Goal: Task Accomplishment & Management: Manage account settings

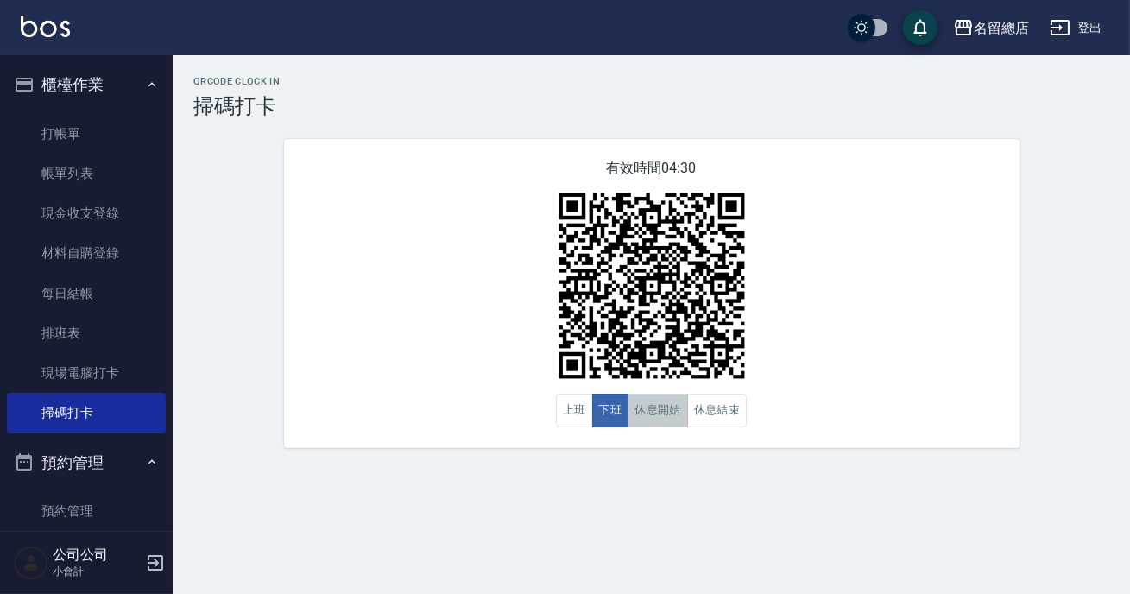
click at [639, 409] on button "休息開始" at bounding box center [657, 411] width 60 height 34
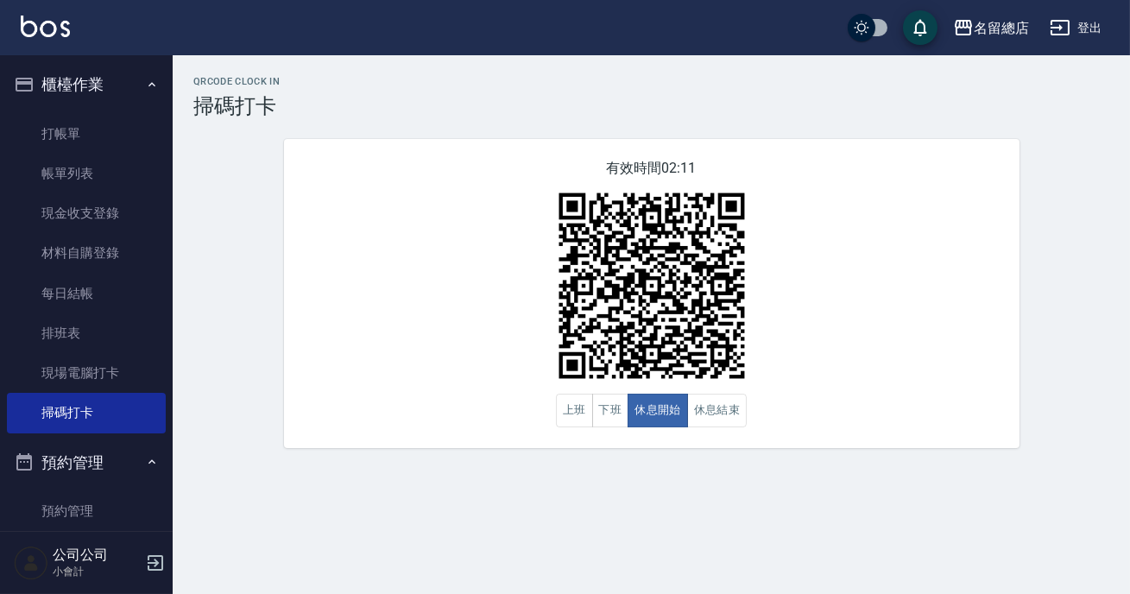
click at [881, 434] on div "有效時間 02:11 上班 下班 休息開始 休息結束" at bounding box center [651, 293] width 735 height 309
click at [699, 407] on button "休息結束" at bounding box center [717, 411] width 60 height 34
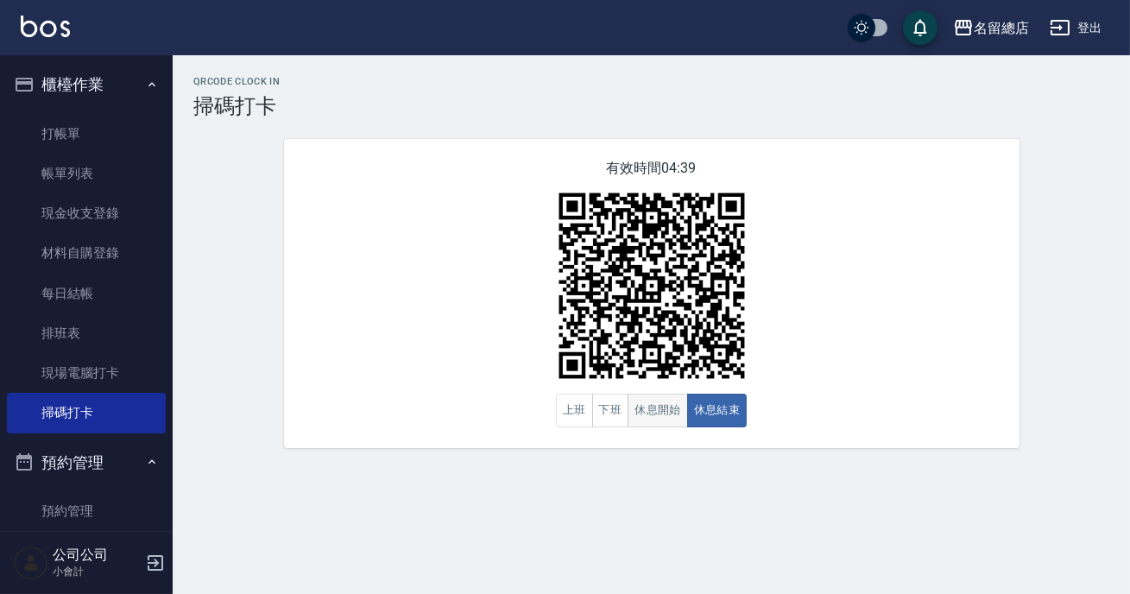
click at [645, 401] on button "休息開始" at bounding box center [657, 411] width 60 height 34
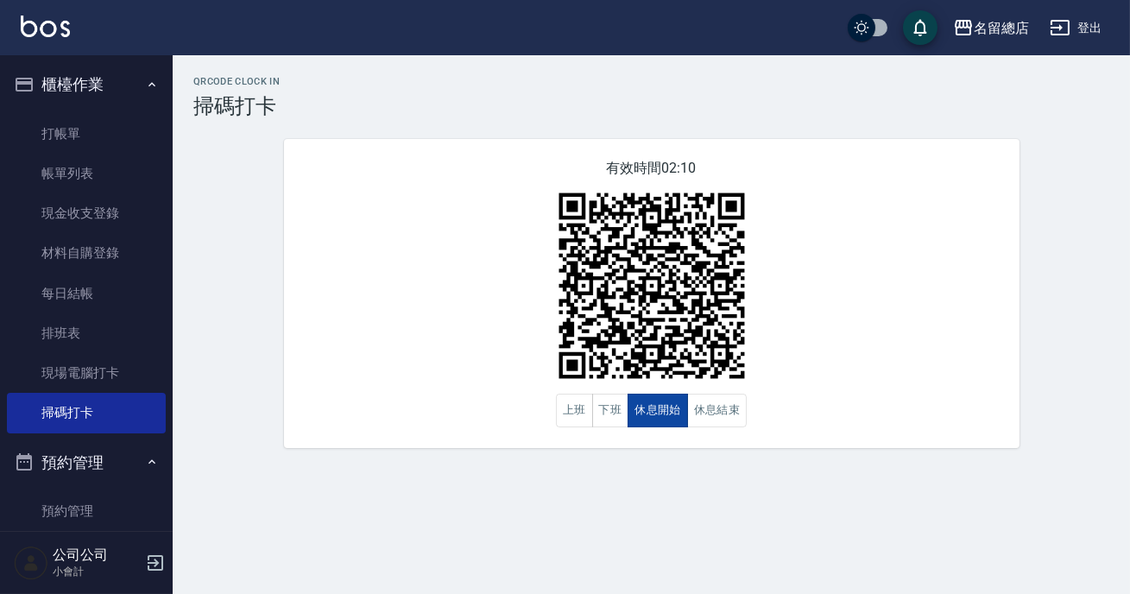
click at [645, 401] on button "休息開始" at bounding box center [657, 411] width 60 height 34
click at [724, 419] on button "休息結束" at bounding box center [717, 411] width 60 height 34
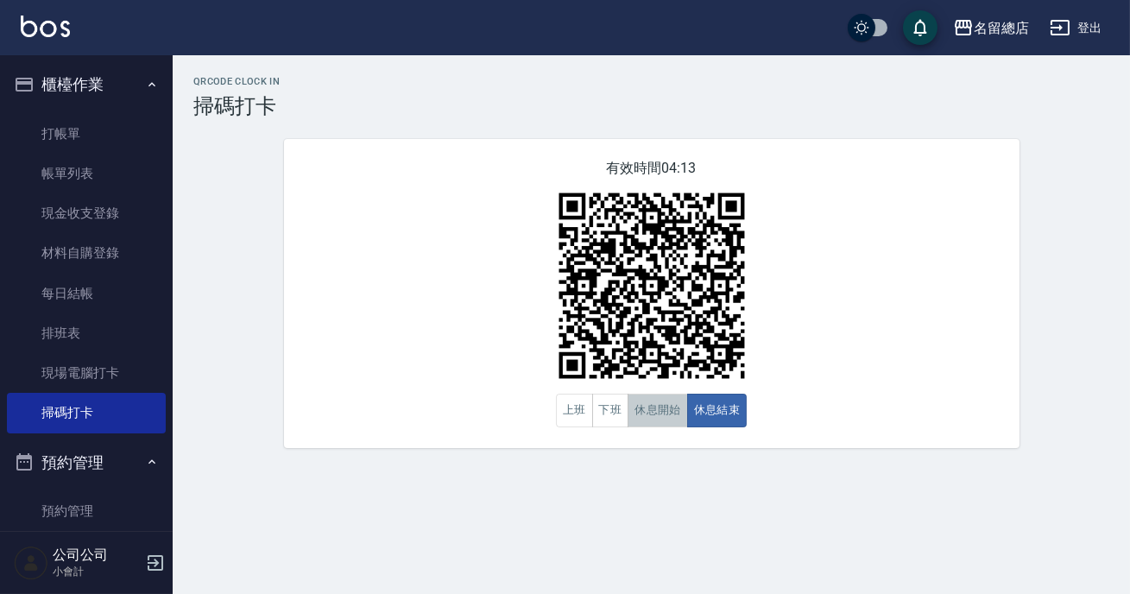
click at [673, 421] on button "休息開始" at bounding box center [657, 411] width 60 height 34
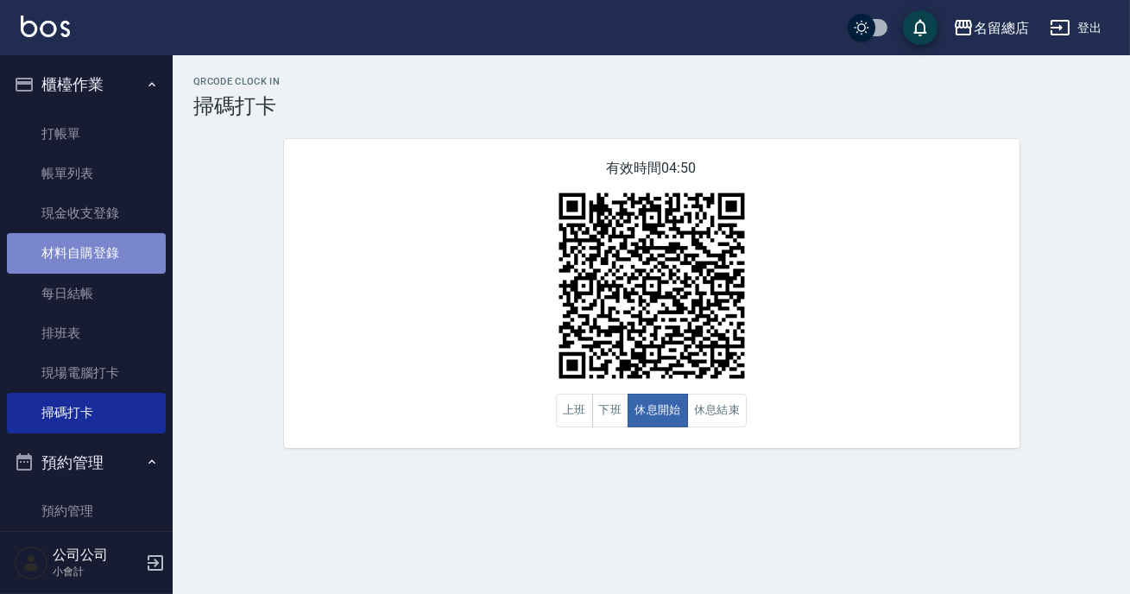
click at [103, 249] on link "材料自購登錄" at bounding box center [86, 253] width 159 height 40
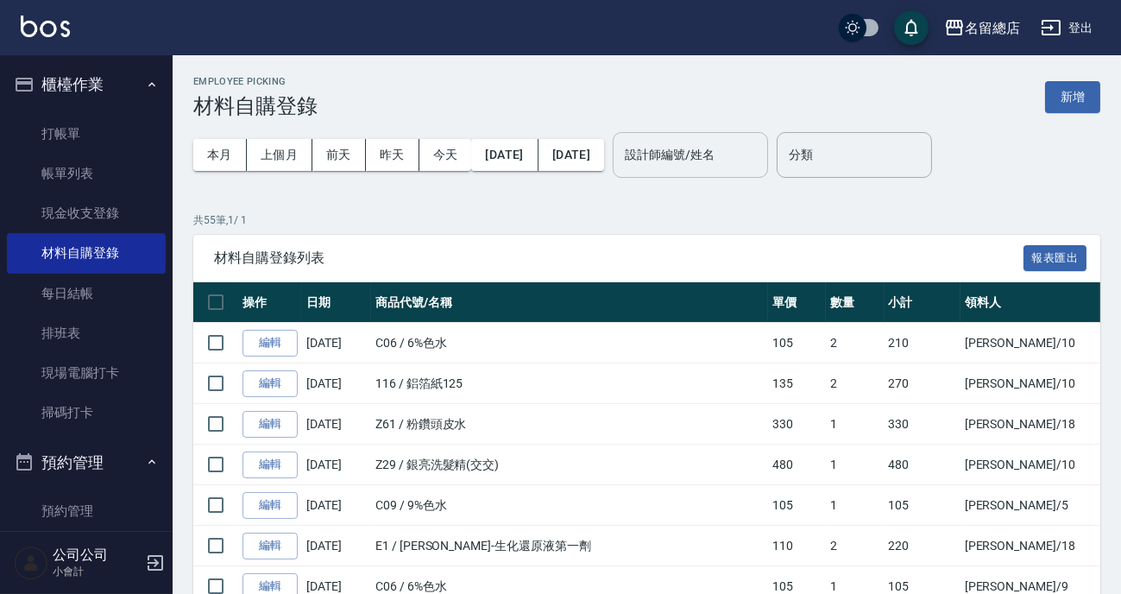
click at [760, 161] on input "設計師編號/姓名" at bounding box center [691, 155] width 140 height 30
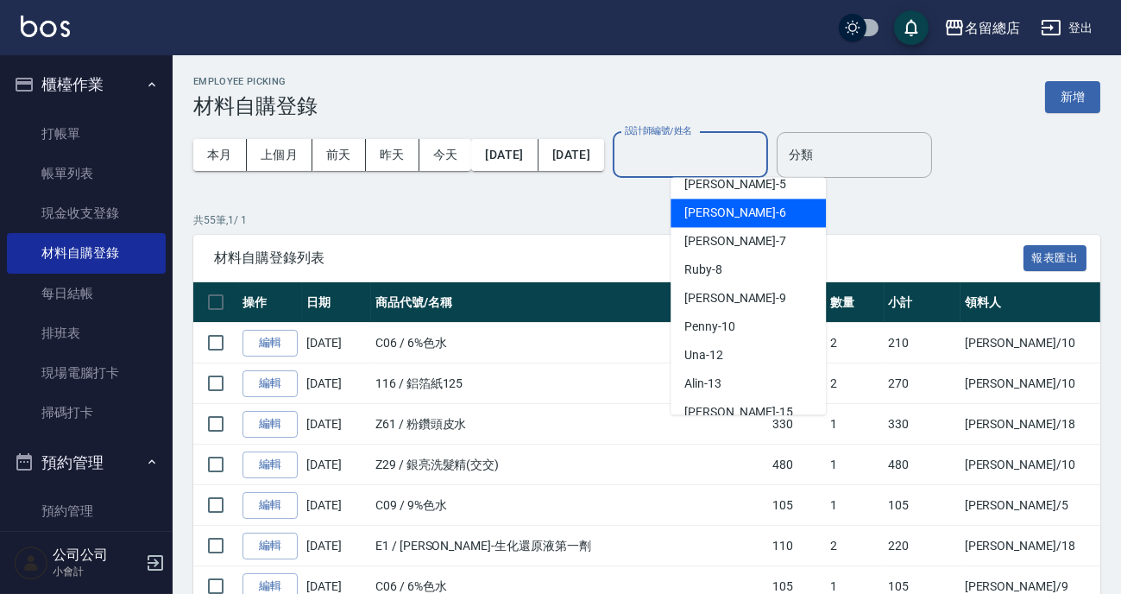
scroll to position [235, 0]
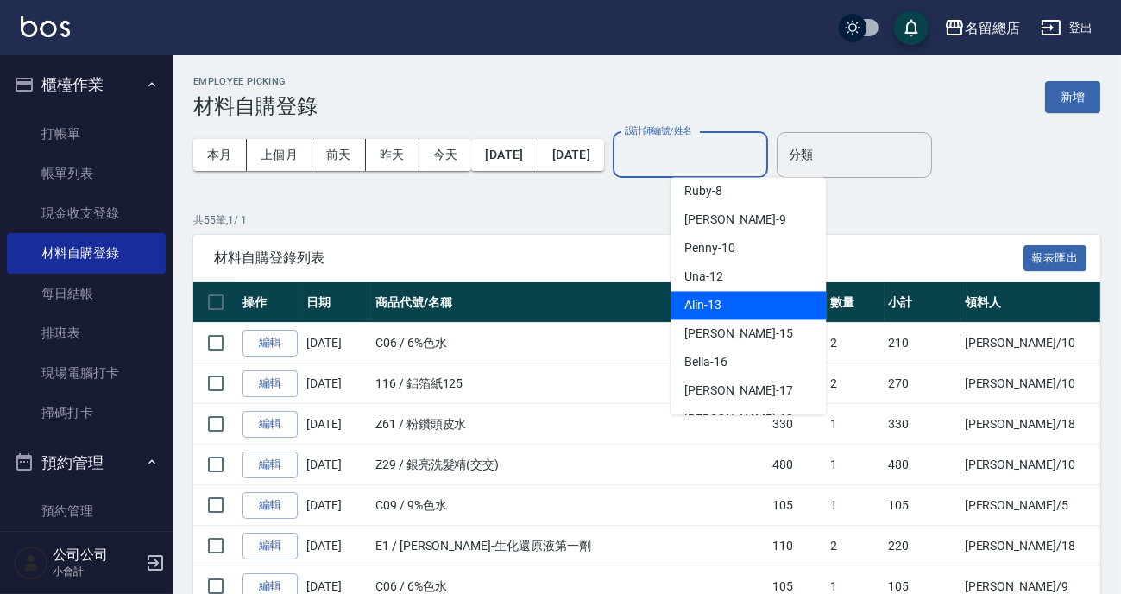
click at [727, 300] on div "Alin -13" at bounding box center [748, 305] width 155 height 28
type input "Alin-13"
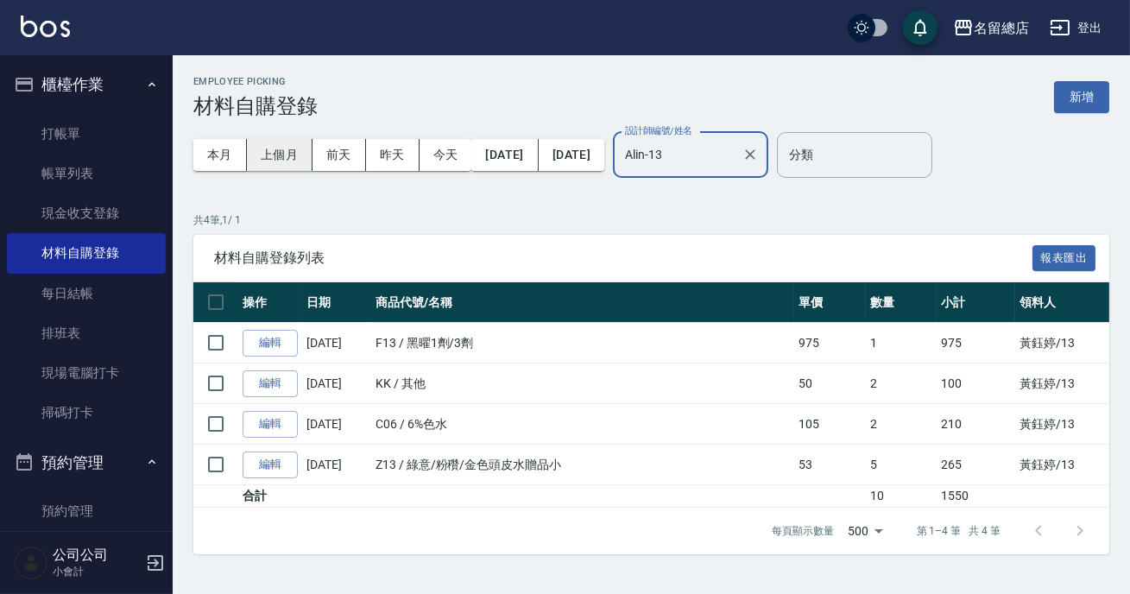
click at [277, 156] on button "上個月" at bounding box center [280, 155] width 66 height 32
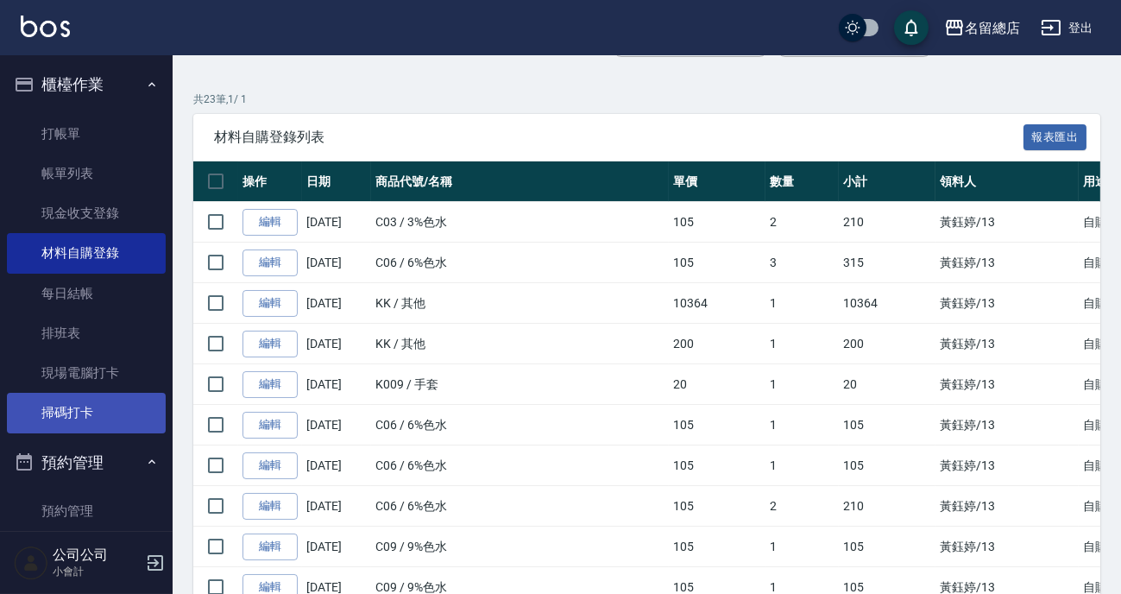
scroll to position [156, 0]
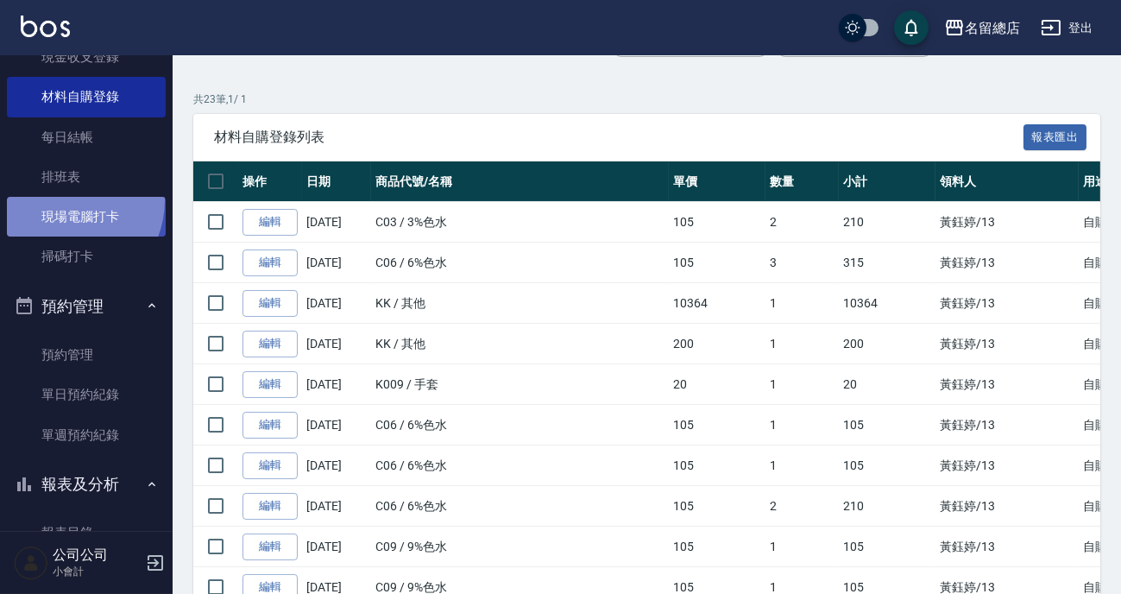
click at [62, 199] on link "現場電腦打卡" at bounding box center [86, 217] width 159 height 40
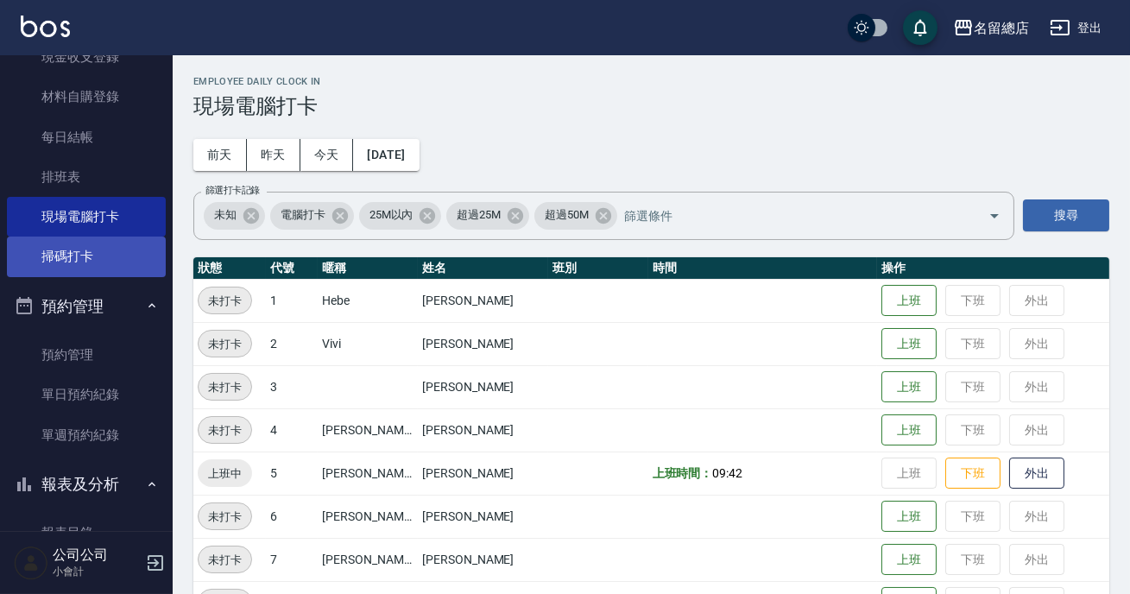
click at [76, 261] on link "掃碼打卡" at bounding box center [86, 256] width 159 height 40
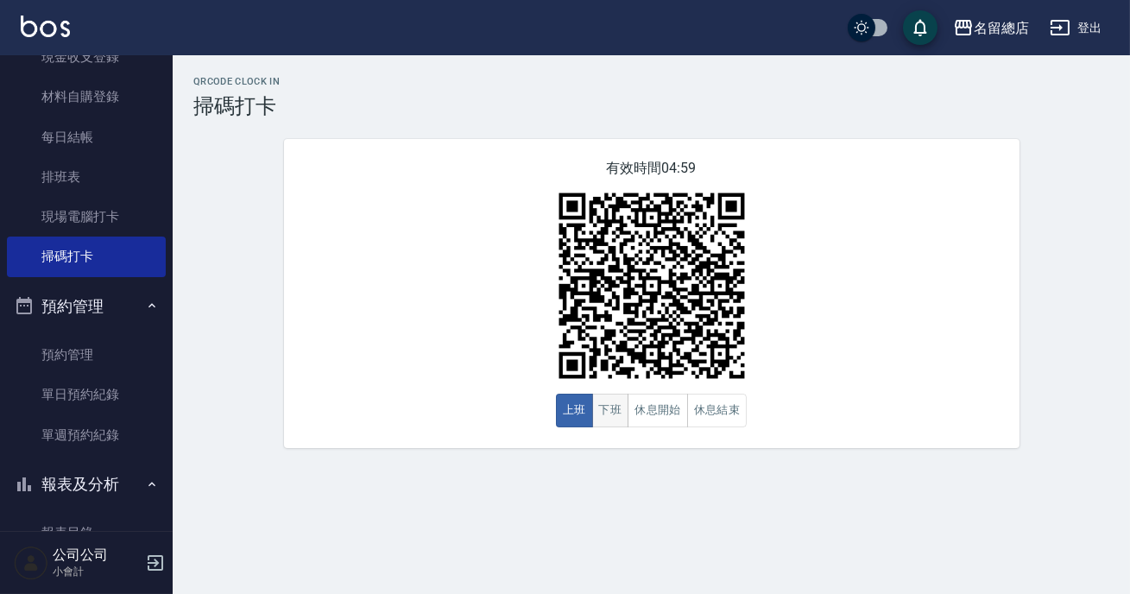
click at [602, 402] on button "下班" at bounding box center [610, 411] width 37 height 34
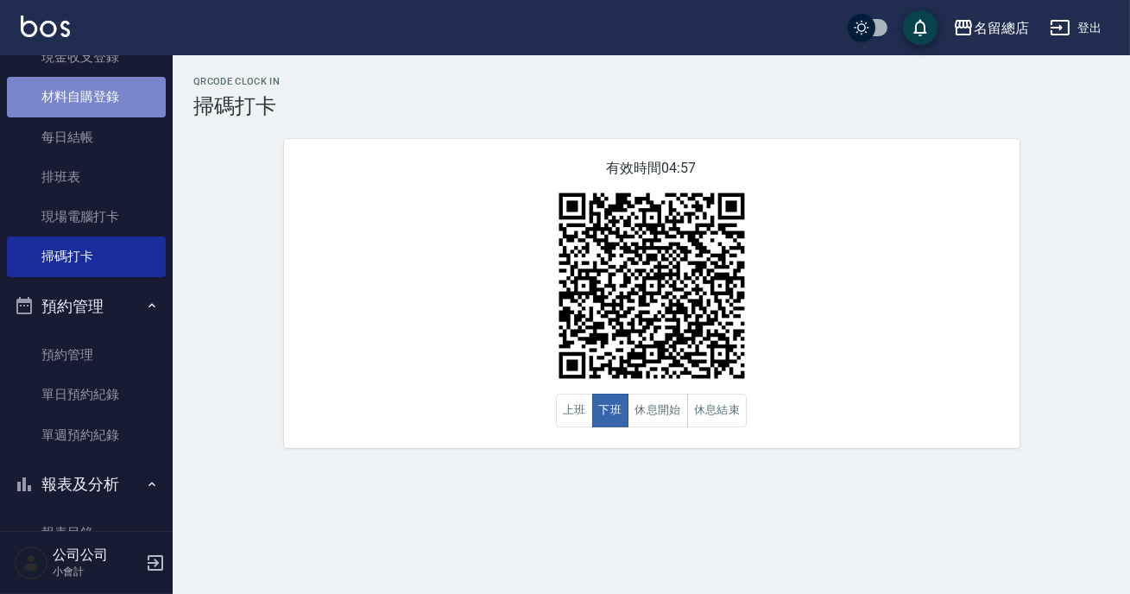
click at [101, 91] on link "材料自購登錄" at bounding box center [86, 97] width 159 height 40
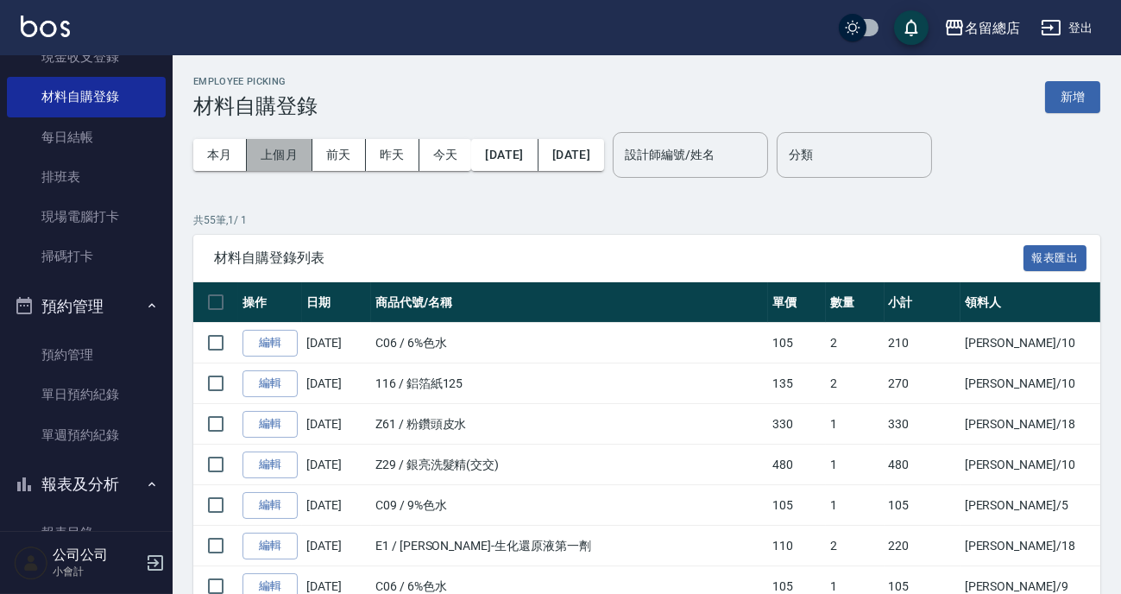
click at [270, 152] on button "上個月" at bounding box center [280, 155] width 66 height 32
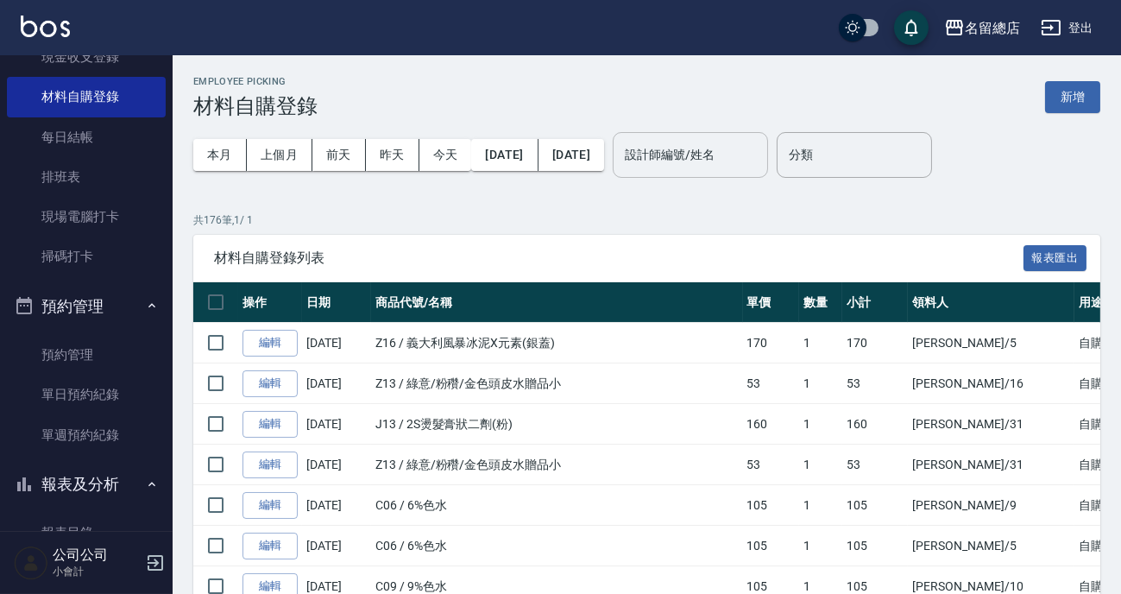
click at [756, 161] on input "設計師編號/姓名" at bounding box center [691, 155] width 140 height 30
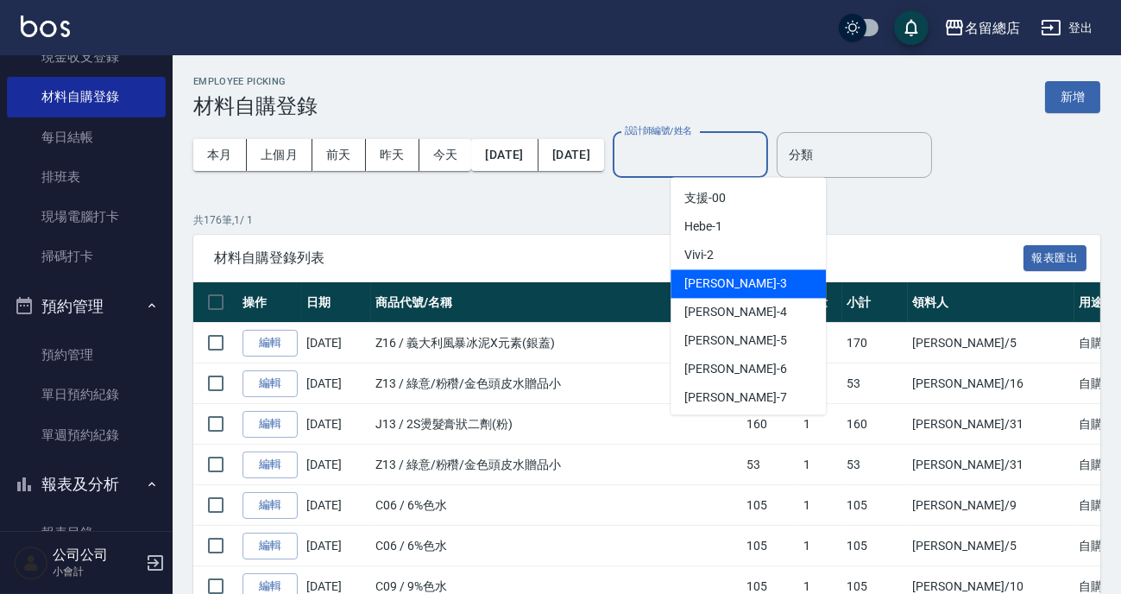
scroll to position [156, 0]
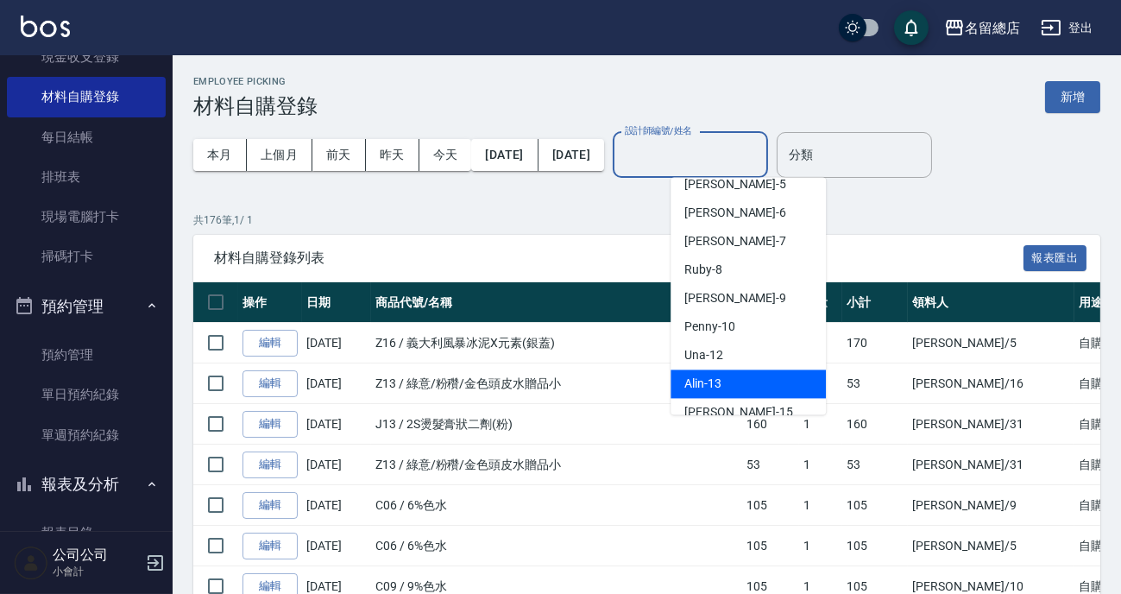
click at [719, 375] on span "Alin -13" at bounding box center [702, 384] width 37 height 18
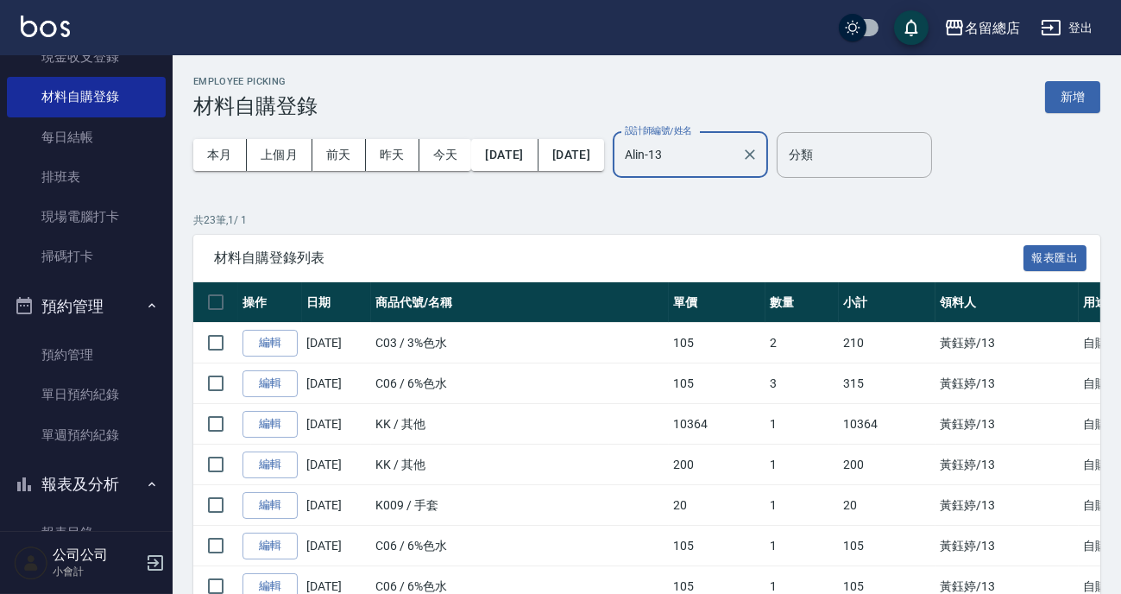
type input "Alin-13"
click at [296, 148] on button "上個月" at bounding box center [280, 155] width 66 height 32
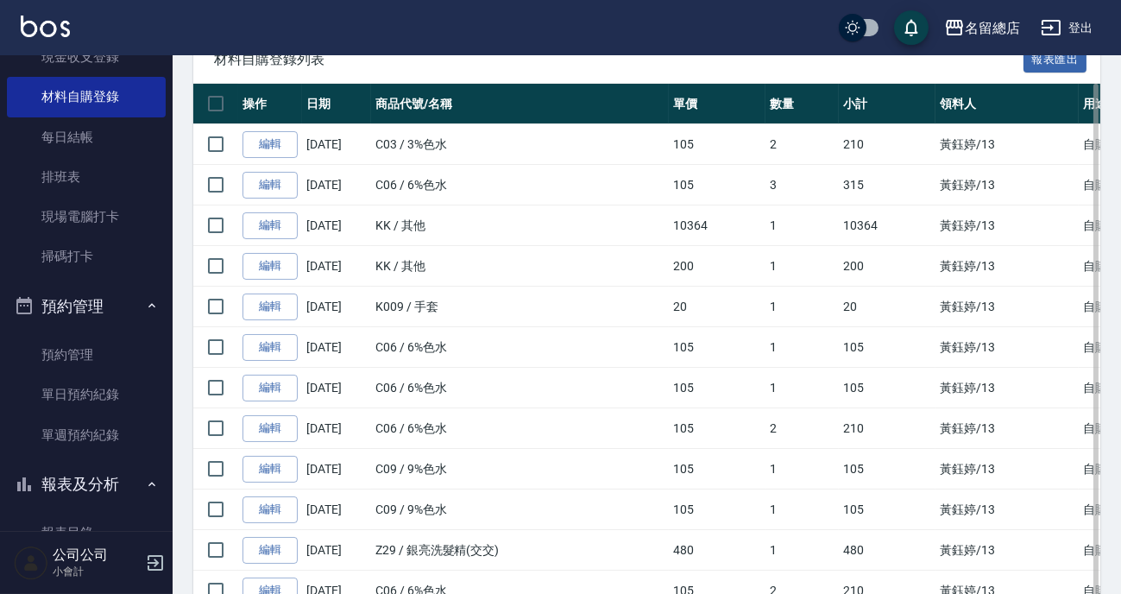
scroll to position [0, 0]
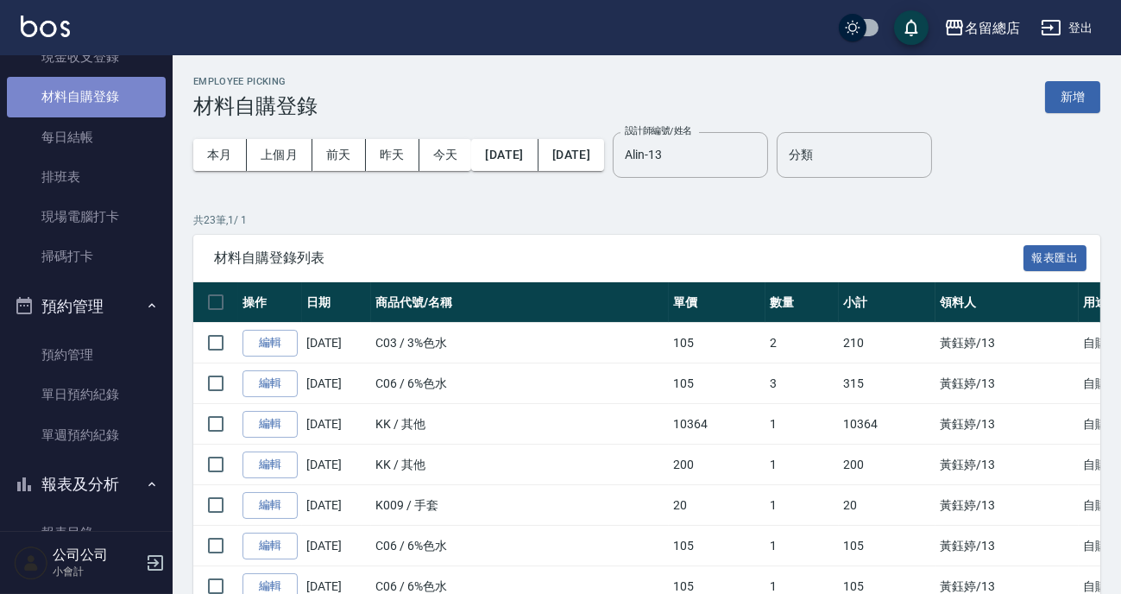
click at [112, 91] on link "材料自購登錄" at bounding box center [86, 97] width 159 height 40
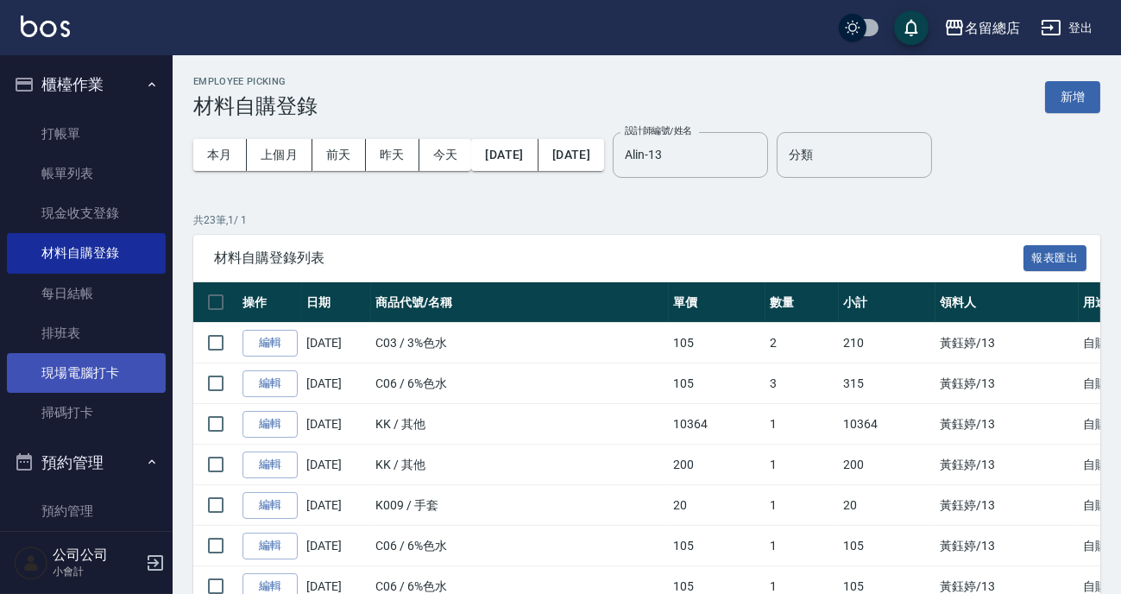
click at [102, 378] on link "現場電腦打卡" at bounding box center [86, 373] width 159 height 40
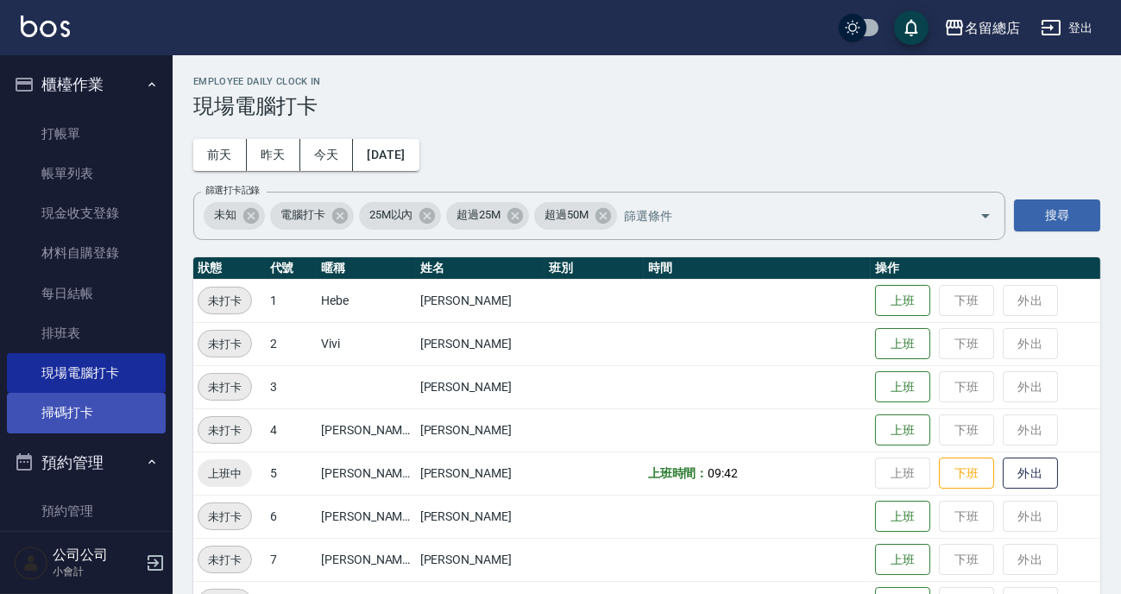
click at [76, 405] on link "掃碼打卡" at bounding box center [86, 413] width 159 height 40
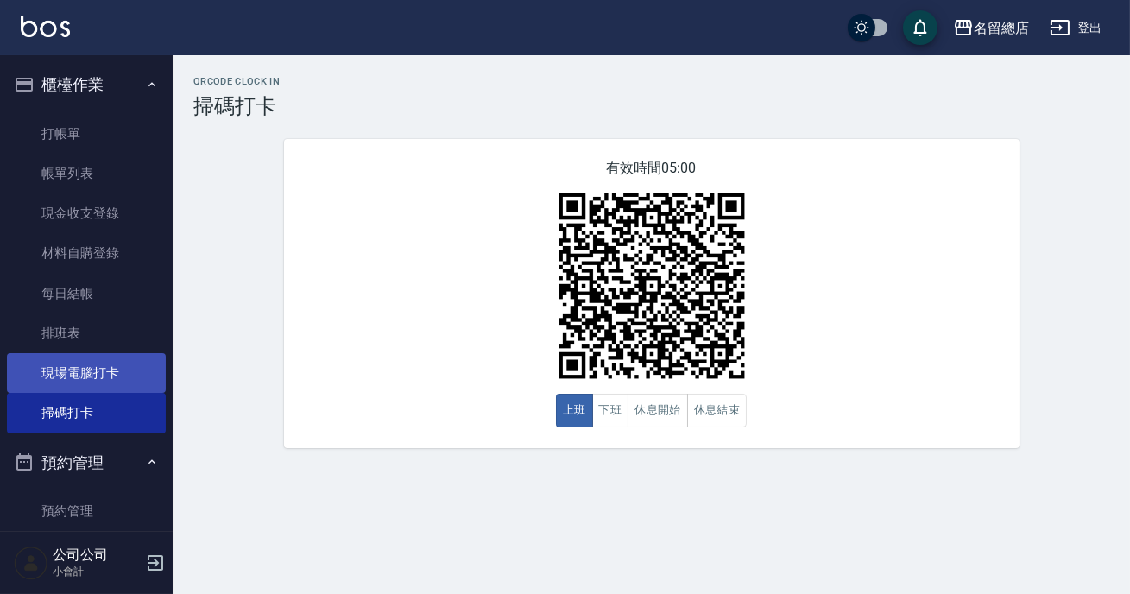
scroll to position [156, 0]
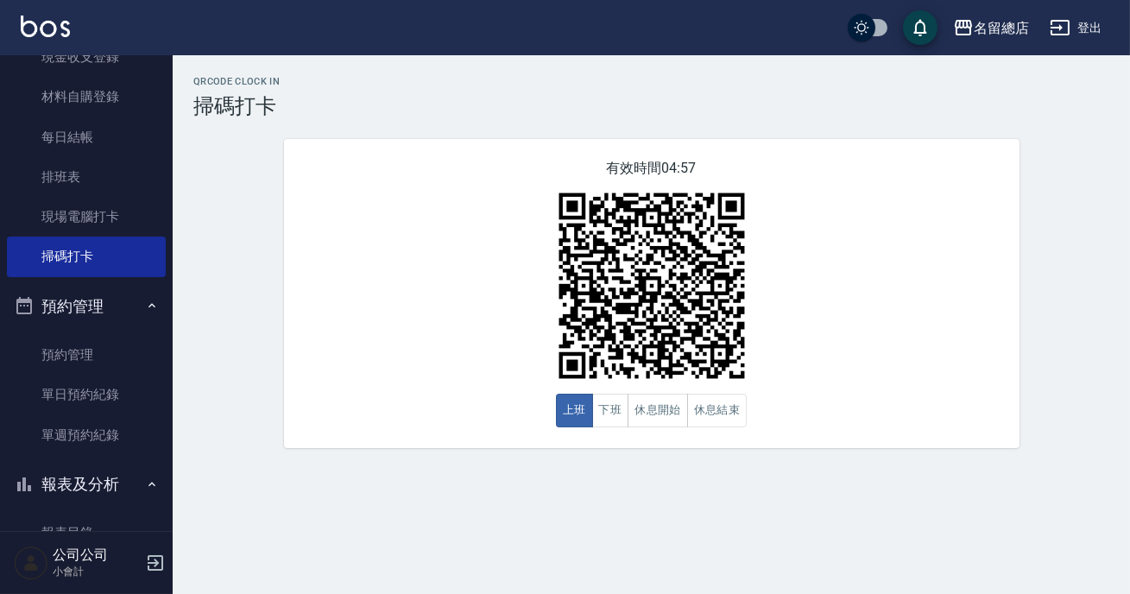
click at [242, 233] on div "QRcode Clock In 掃碼打卡 有效時間 04:57 上班 下班 休息開始 休息結束" at bounding box center [651, 262] width 957 height 372
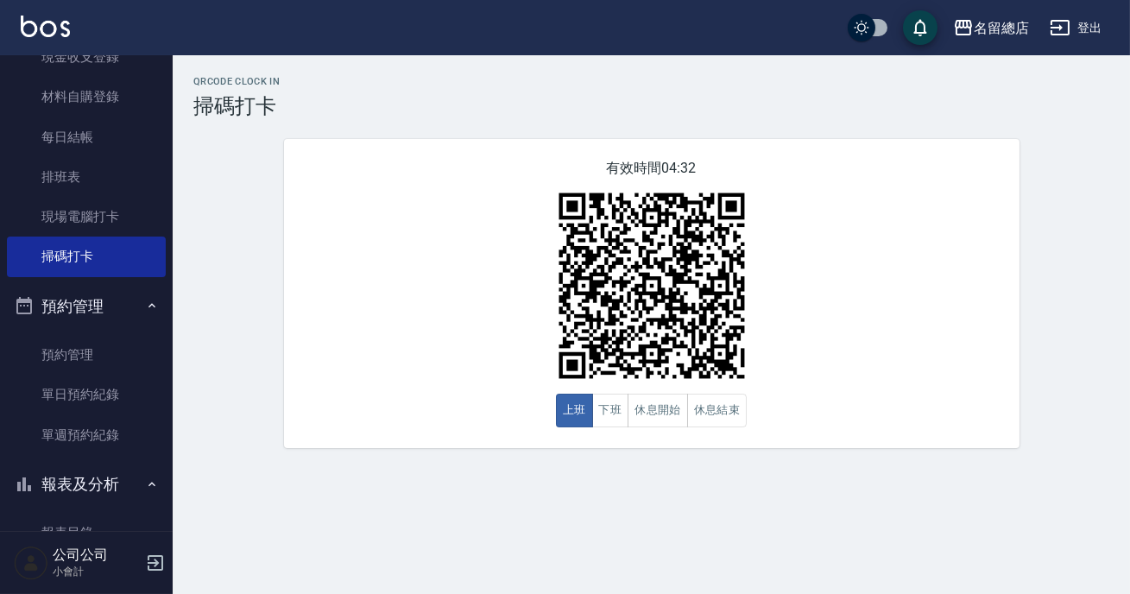
drag, startPoint x: 242, startPoint y: 233, endPoint x: 508, endPoint y: 303, distance: 275.7
click at [508, 303] on div "QRcode Clock In 掃碼打卡 有效時間 04:32 上班 下班 休息開始 休息結束" at bounding box center [651, 262] width 957 height 372
click at [725, 420] on button "休息結束" at bounding box center [717, 411] width 60 height 34
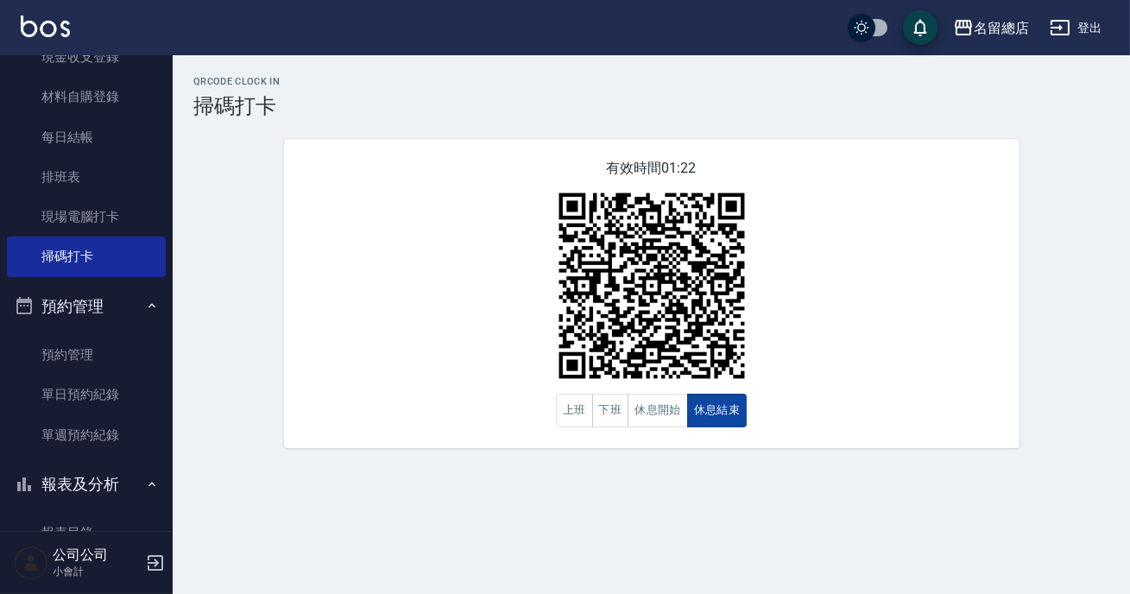
click at [725, 420] on button "休息結束" at bounding box center [717, 411] width 60 height 34
click at [611, 419] on button "下班" at bounding box center [610, 411] width 37 height 34
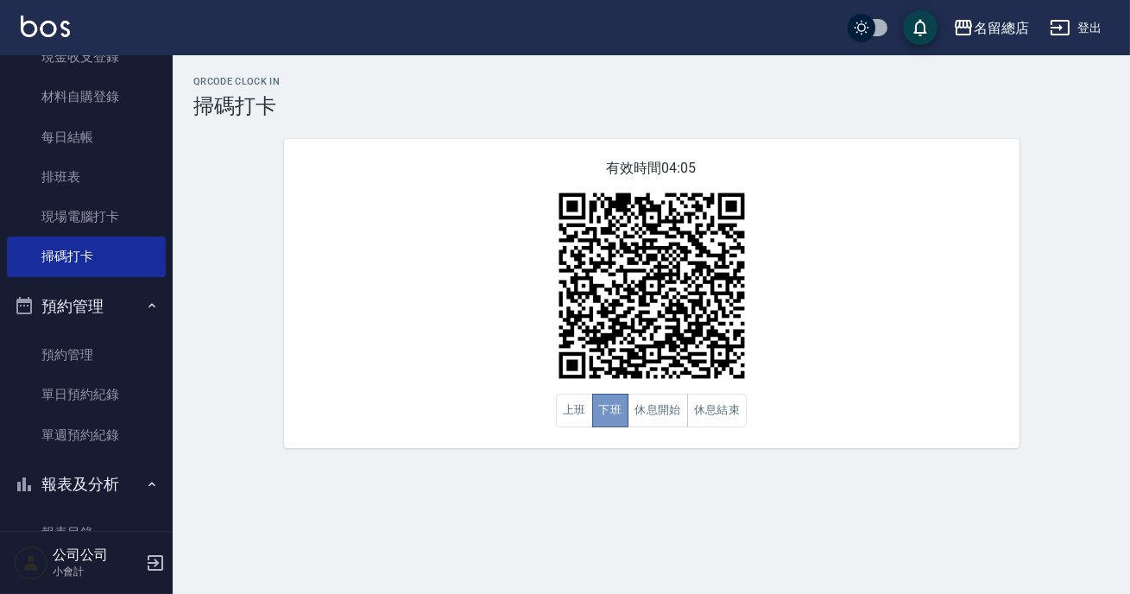
drag, startPoint x: 620, startPoint y: 419, endPoint x: 693, endPoint y: 370, distance: 87.9
click at [657, 392] on div "有效時間 04:05 上班 下班 休息開始 休息結束" at bounding box center [651, 293] width 735 height 309
click at [728, 405] on button "休息結束" at bounding box center [717, 411] width 60 height 34
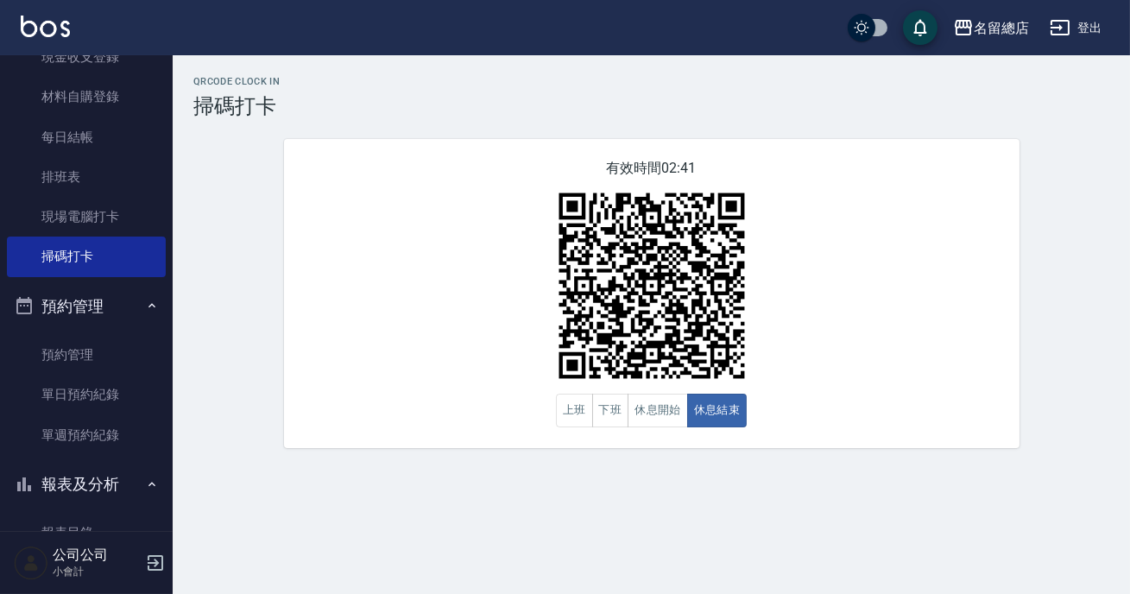
click at [930, 321] on div "有效時間 02:41 上班 下班 休息開始 休息結束" at bounding box center [651, 293] width 735 height 309
click at [640, 414] on button "休息開始" at bounding box center [657, 411] width 60 height 34
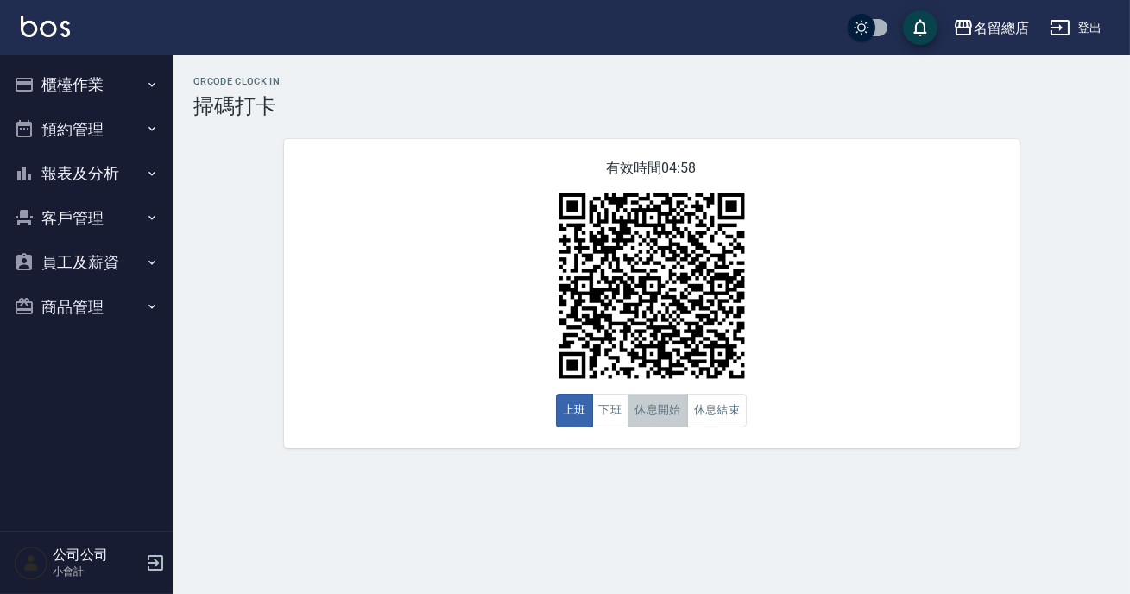
click at [678, 415] on button "休息開始" at bounding box center [657, 411] width 60 height 34
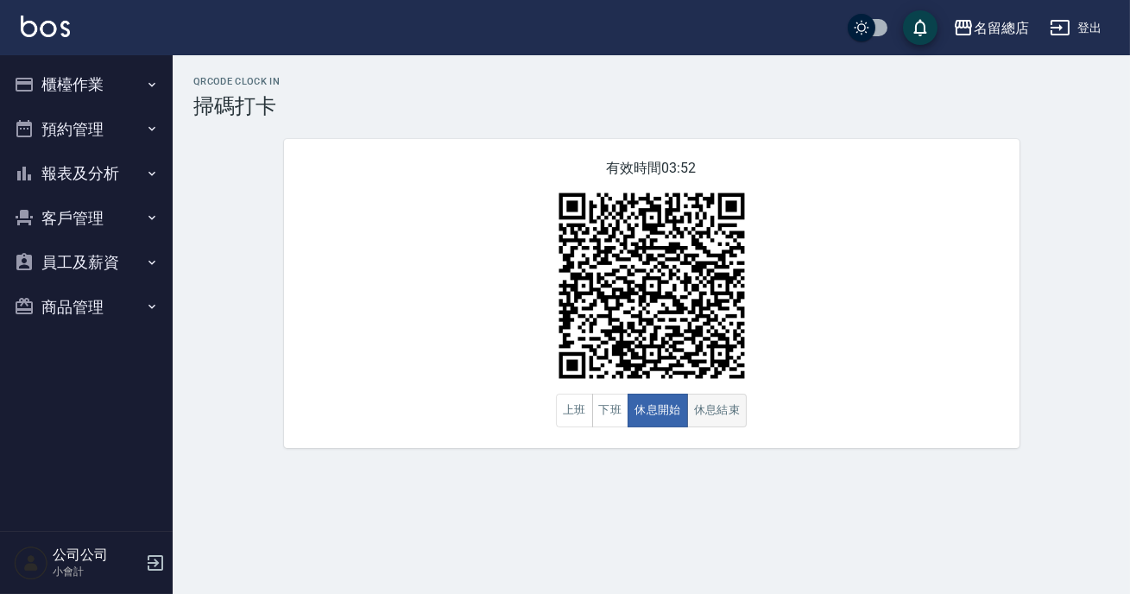
click at [712, 415] on button "休息結束" at bounding box center [717, 411] width 60 height 34
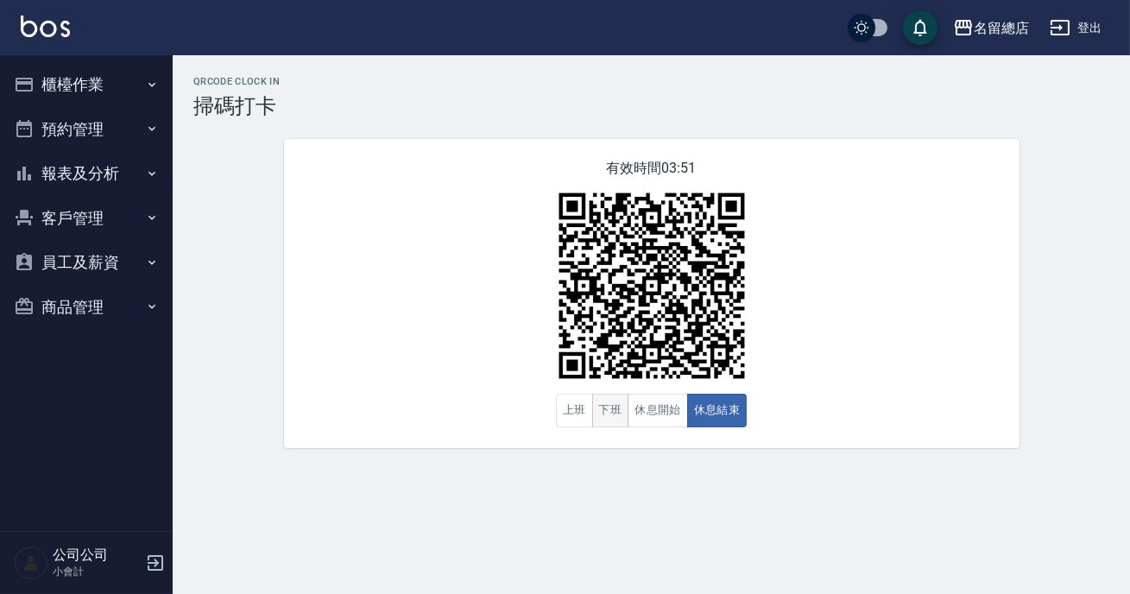
click at [608, 410] on button "下班" at bounding box center [610, 411] width 37 height 34
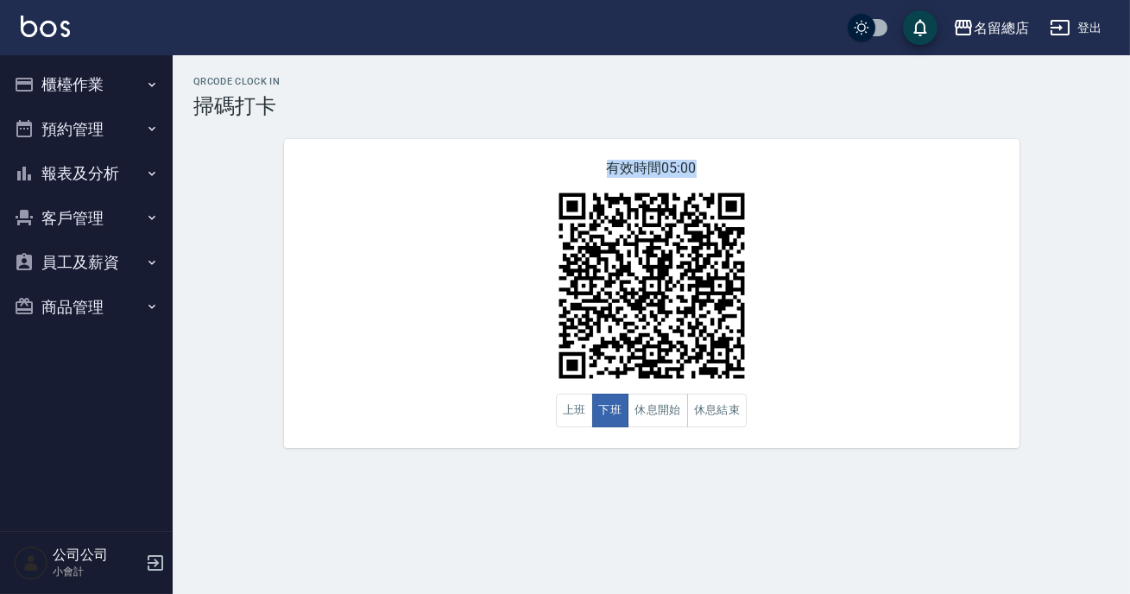
click at [615, 412] on button "下班" at bounding box center [610, 411] width 37 height 34
click at [495, 376] on div "有效時間 05:00 上班 下班 休息開始 休息結束" at bounding box center [651, 293] width 735 height 309
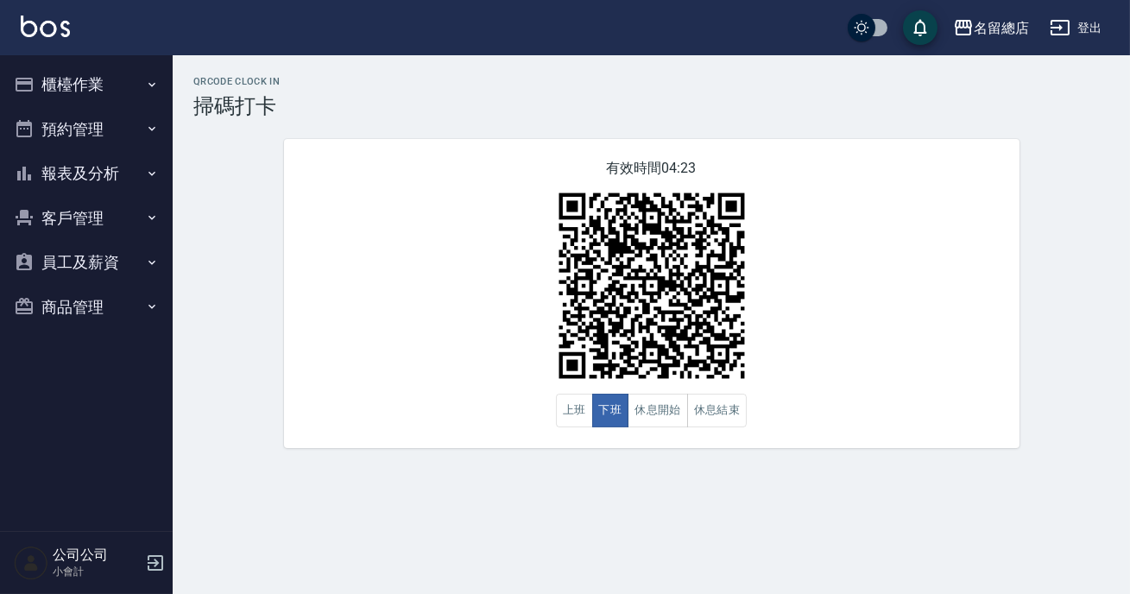
click at [109, 302] on button "商品管理" at bounding box center [86, 307] width 159 height 45
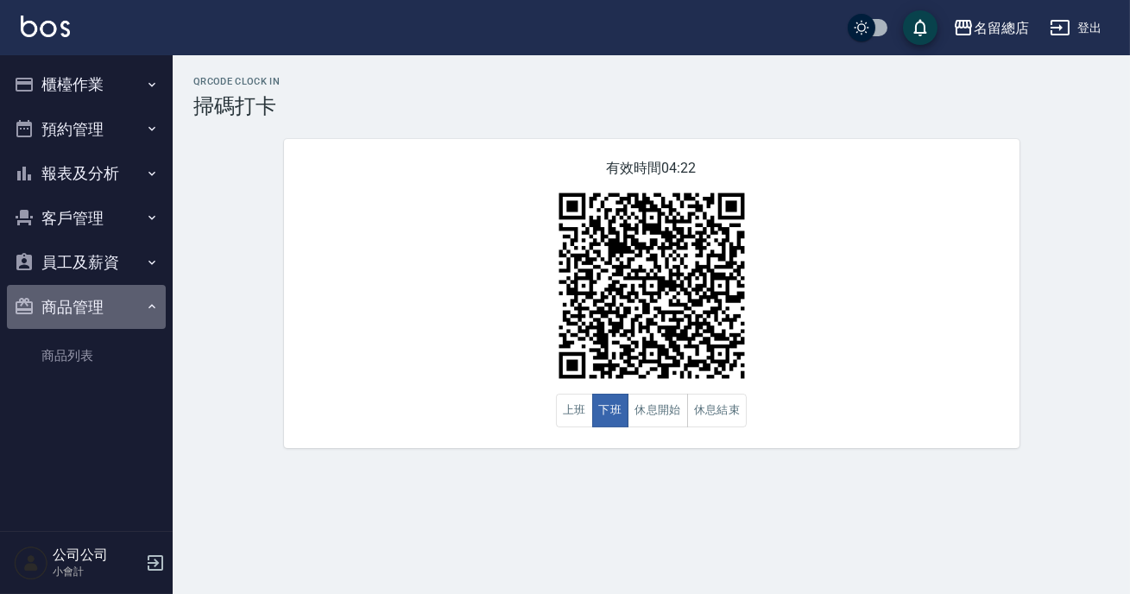
click at [109, 302] on button "商品管理" at bounding box center [86, 307] width 159 height 45
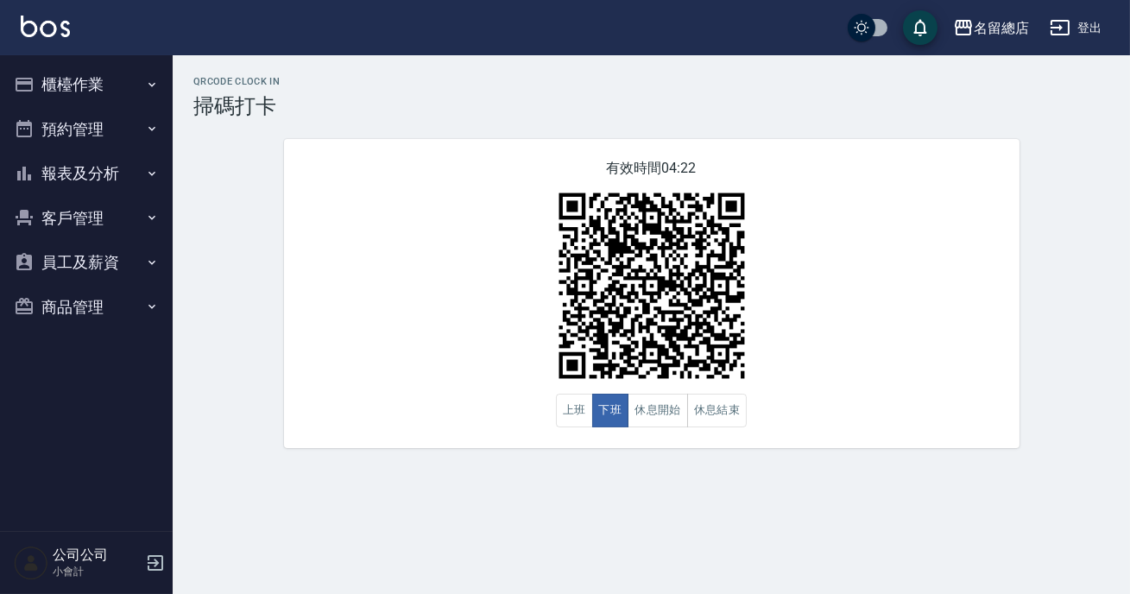
click at [104, 260] on button "員工及薪資" at bounding box center [86, 262] width 159 height 45
click at [110, 249] on button "員工及薪資" at bounding box center [86, 262] width 159 height 45
click at [102, 217] on button "客戶管理" at bounding box center [86, 218] width 159 height 45
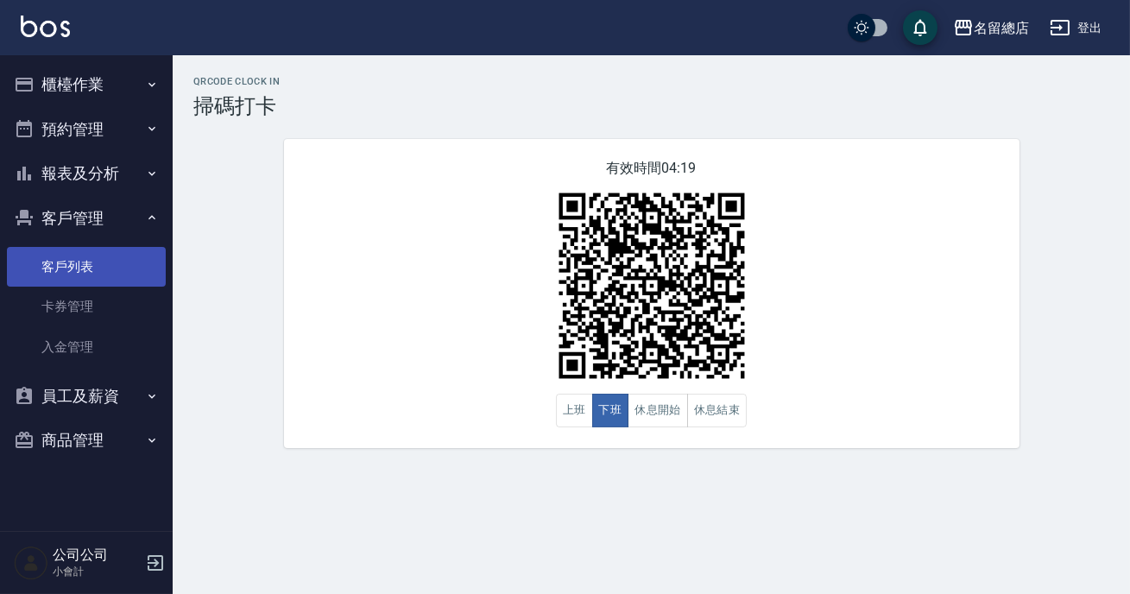
click at [90, 249] on link "客戶列表" at bounding box center [86, 267] width 159 height 40
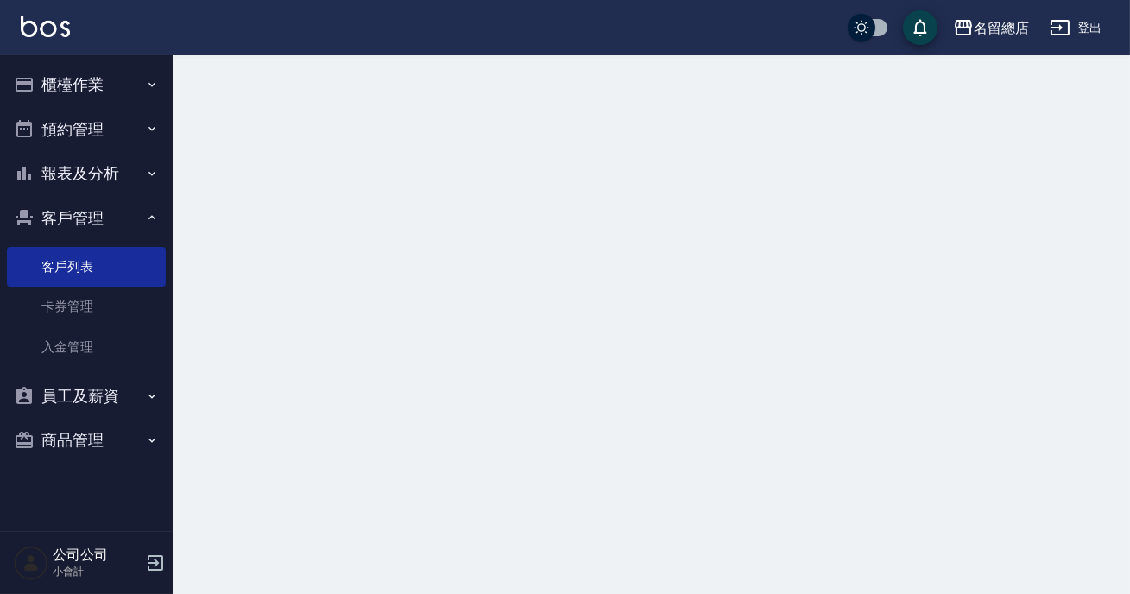
click at [96, 79] on button "櫃檯作業" at bounding box center [86, 84] width 159 height 45
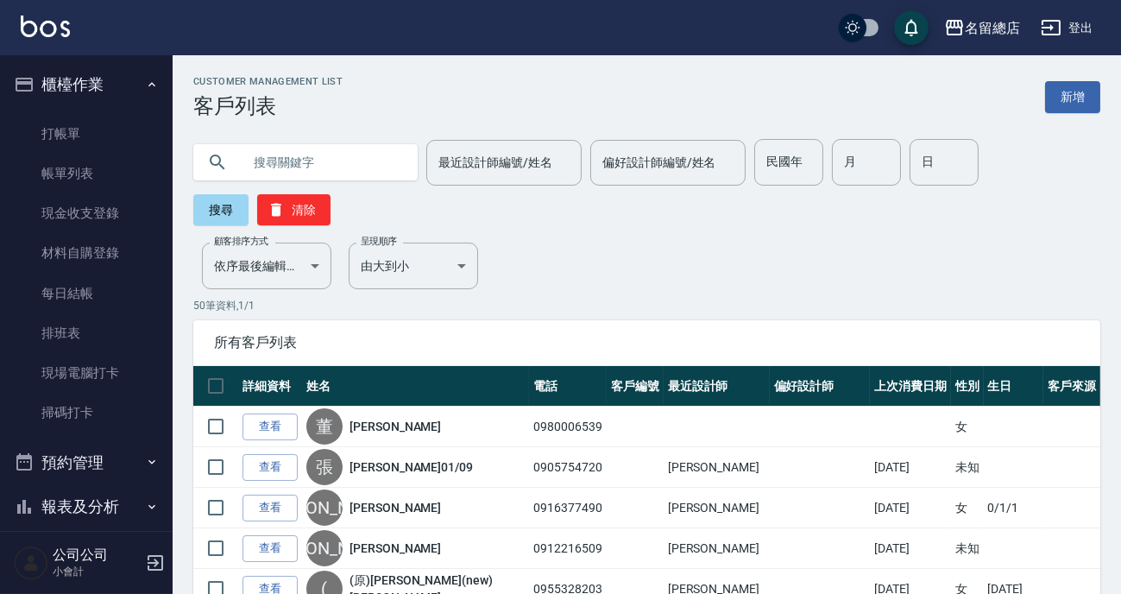
click at [60, 82] on button "櫃檯作業" at bounding box center [86, 84] width 159 height 45
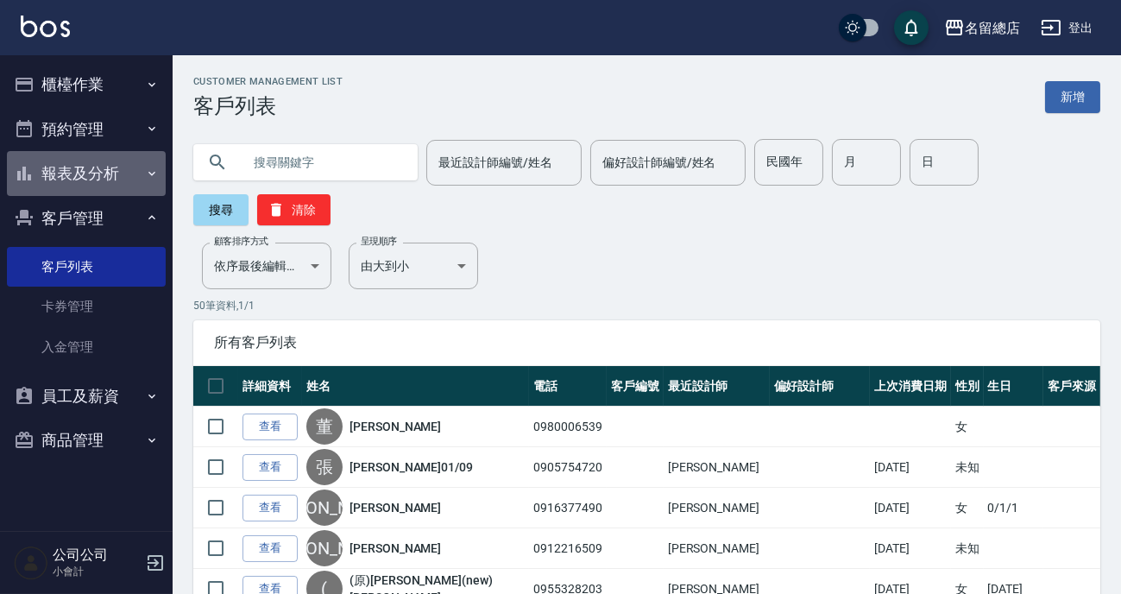
click at [79, 165] on button "報表及分析" at bounding box center [86, 173] width 159 height 45
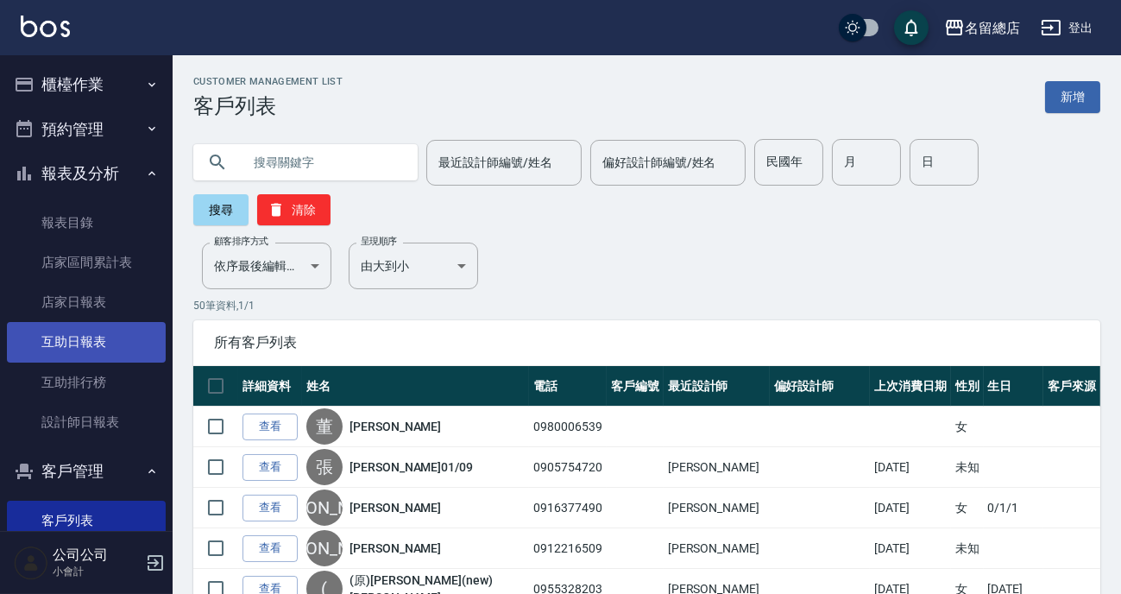
click at [66, 335] on link "互助日報表" at bounding box center [86, 342] width 159 height 40
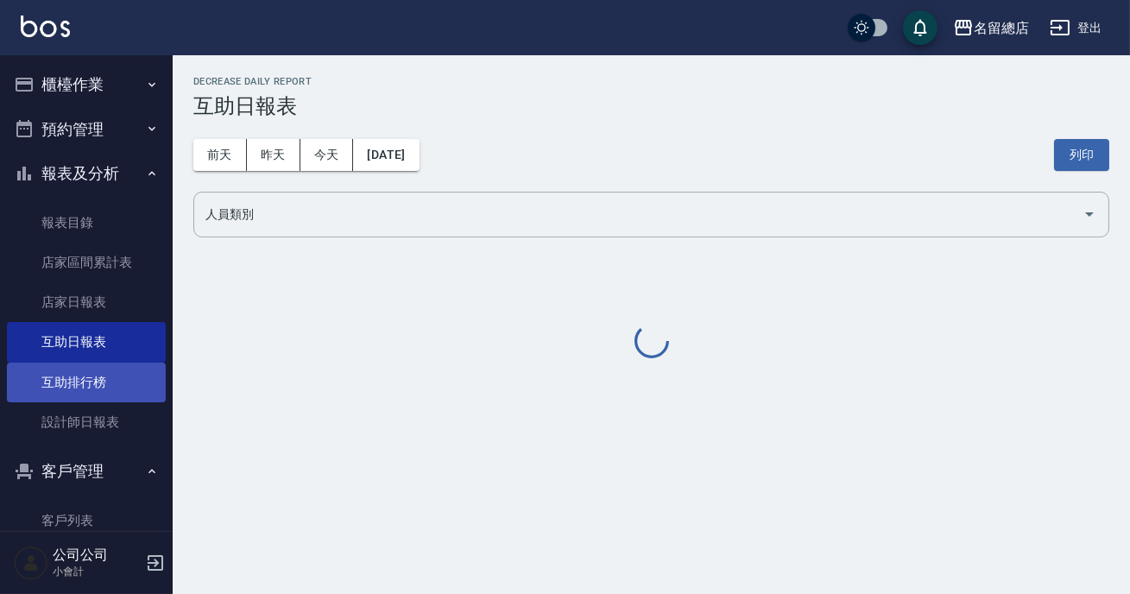
click at [77, 364] on link "互助排行榜" at bounding box center [86, 383] width 159 height 40
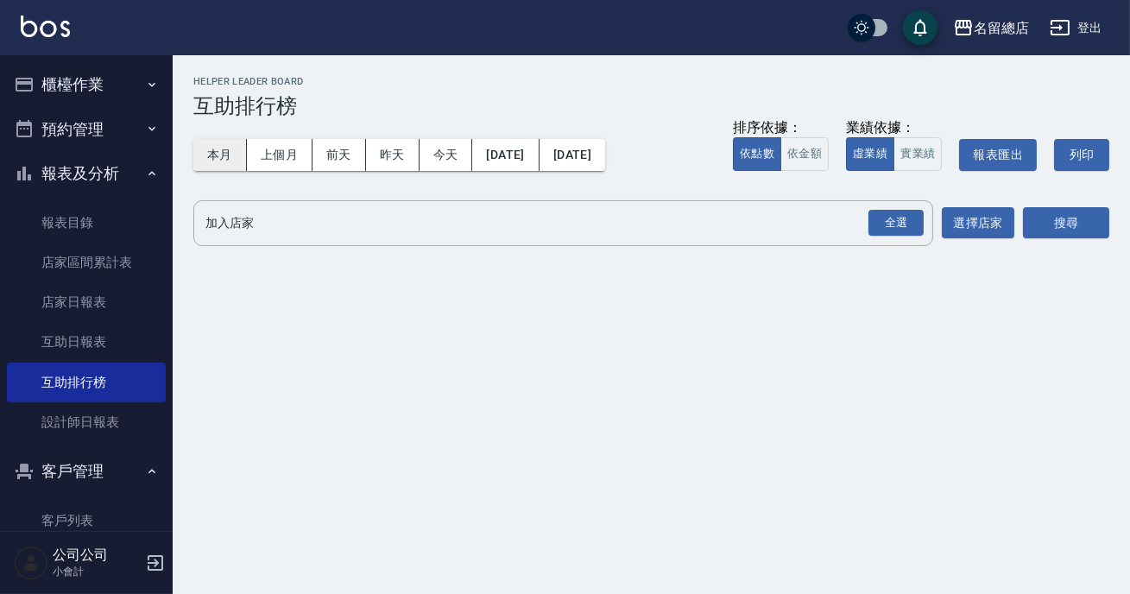
click at [214, 148] on button "本月" at bounding box center [220, 155] width 54 height 32
click at [201, 149] on button "本月" at bounding box center [220, 155] width 54 height 32
click at [898, 237] on button "全選" at bounding box center [896, 223] width 62 height 34
click at [968, 230] on button "選擇店家" at bounding box center [978, 223] width 73 height 32
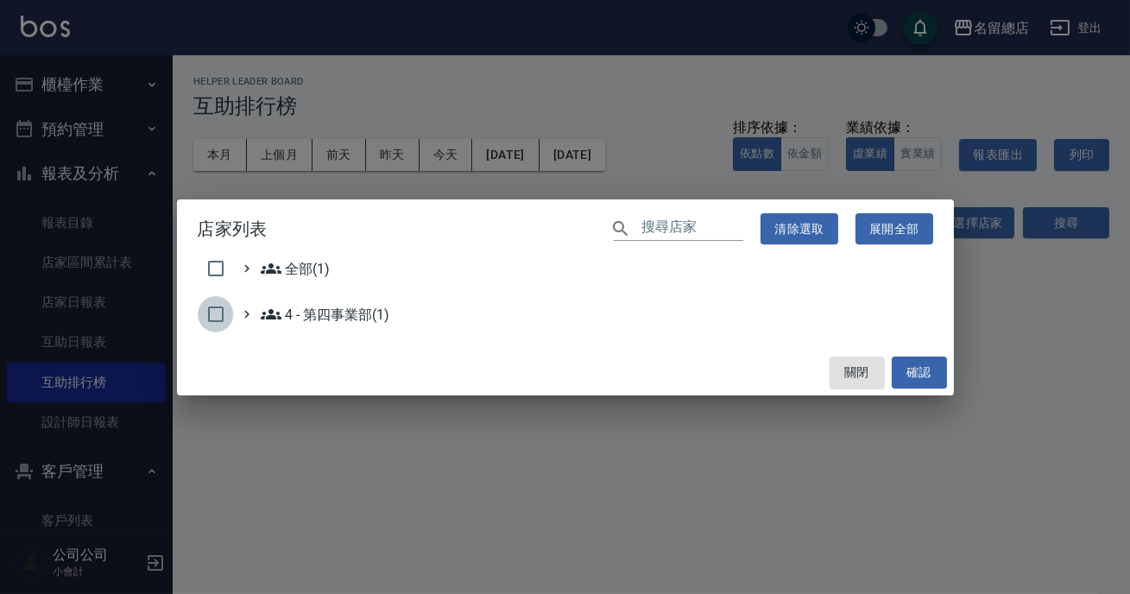
click at [212, 312] on input "checkbox" at bounding box center [216, 314] width 36 height 36
checkbox input "true"
click at [924, 365] on button "確認" at bounding box center [919, 372] width 55 height 32
checkbox input "false"
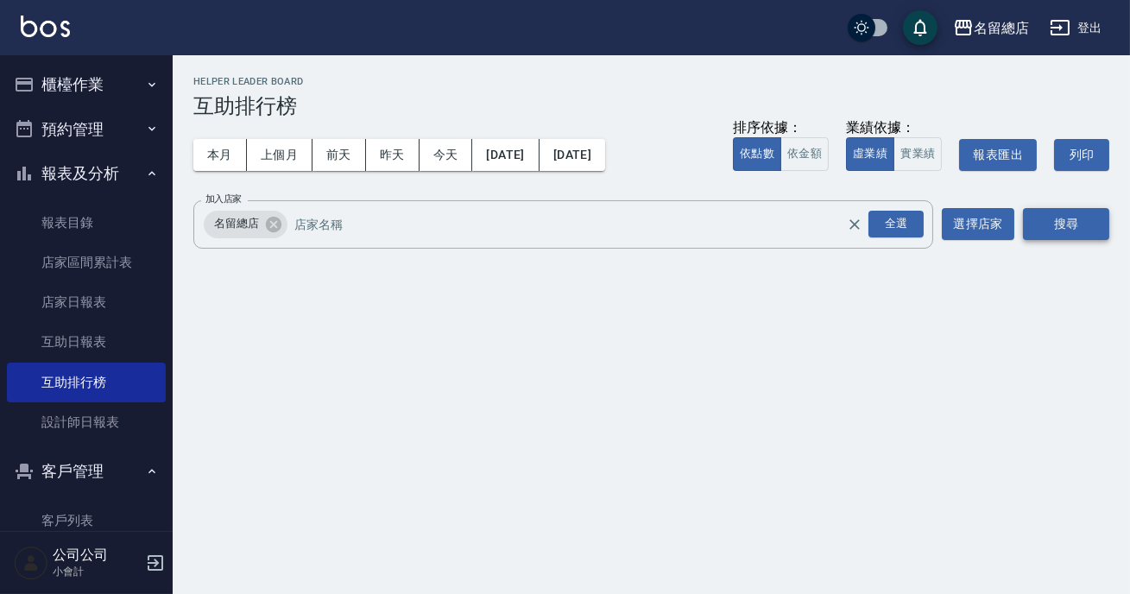
click at [1043, 222] on button "搜尋" at bounding box center [1066, 224] width 86 height 32
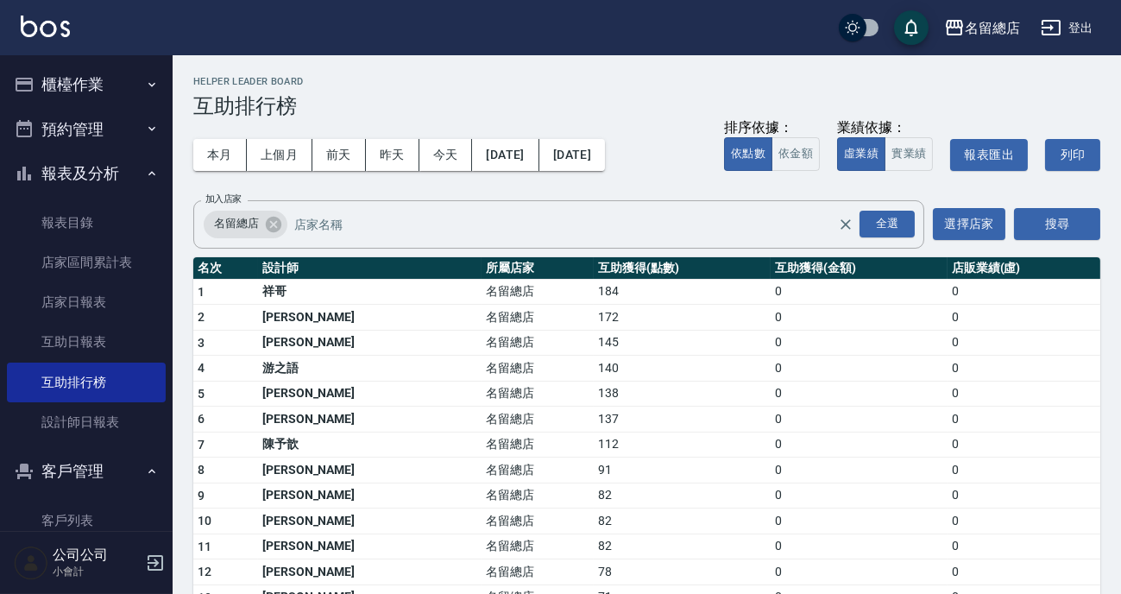
scroll to position [78, 0]
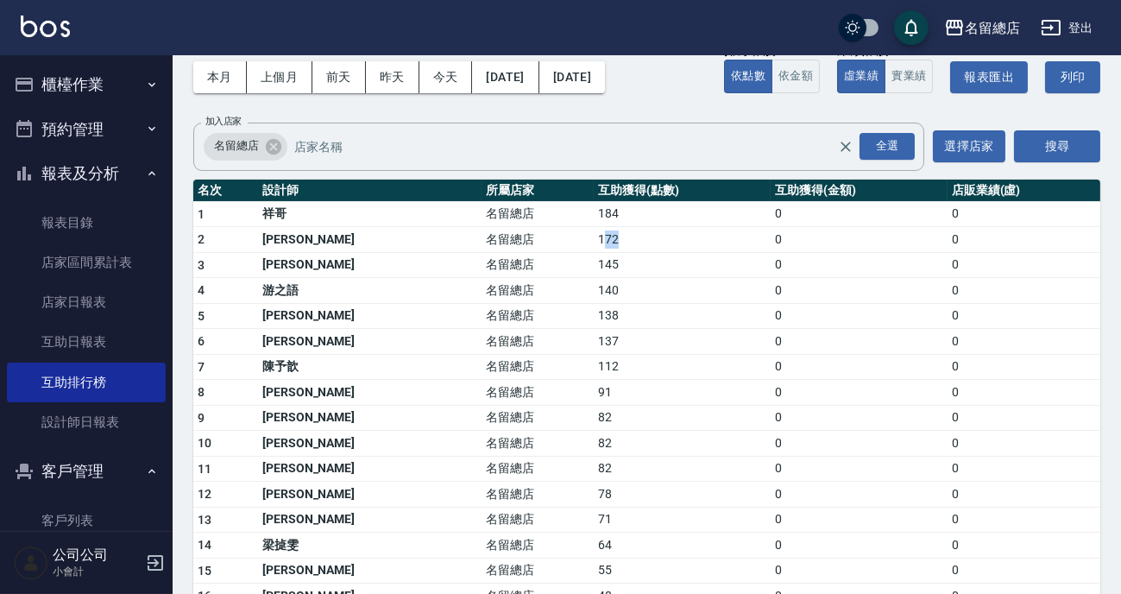
drag, startPoint x: 515, startPoint y: 242, endPoint x: 538, endPoint y: 235, distance: 23.5
click at [594, 236] on td "172" at bounding box center [682, 240] width 177 height 26
click at [594, 233] on td "172" at bounding box center [682, 240] width 177 height 26
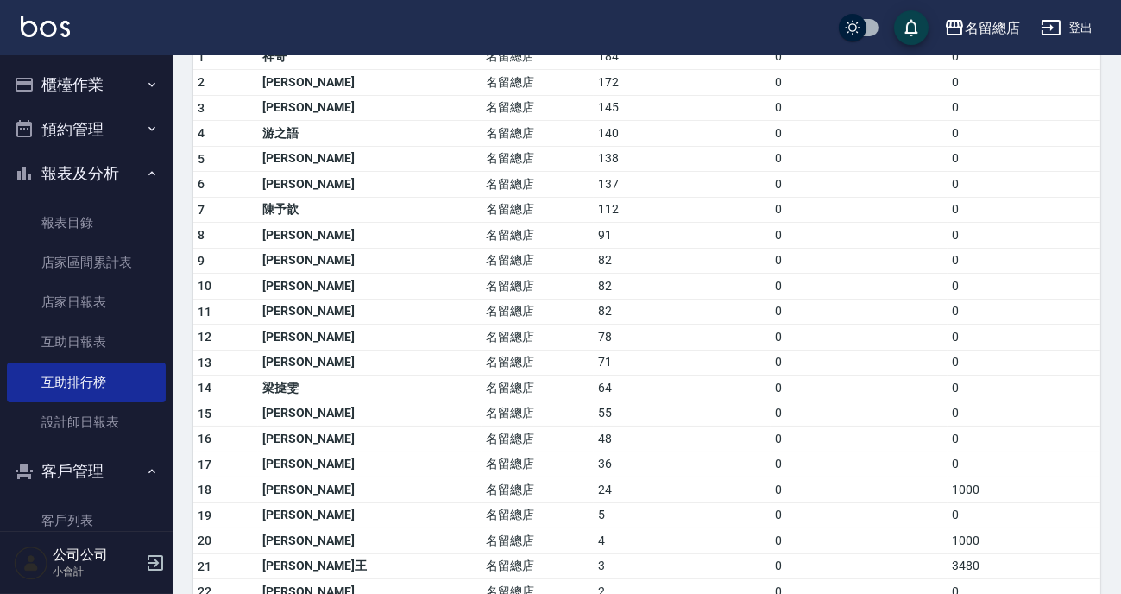
scroll to position [313, 0]
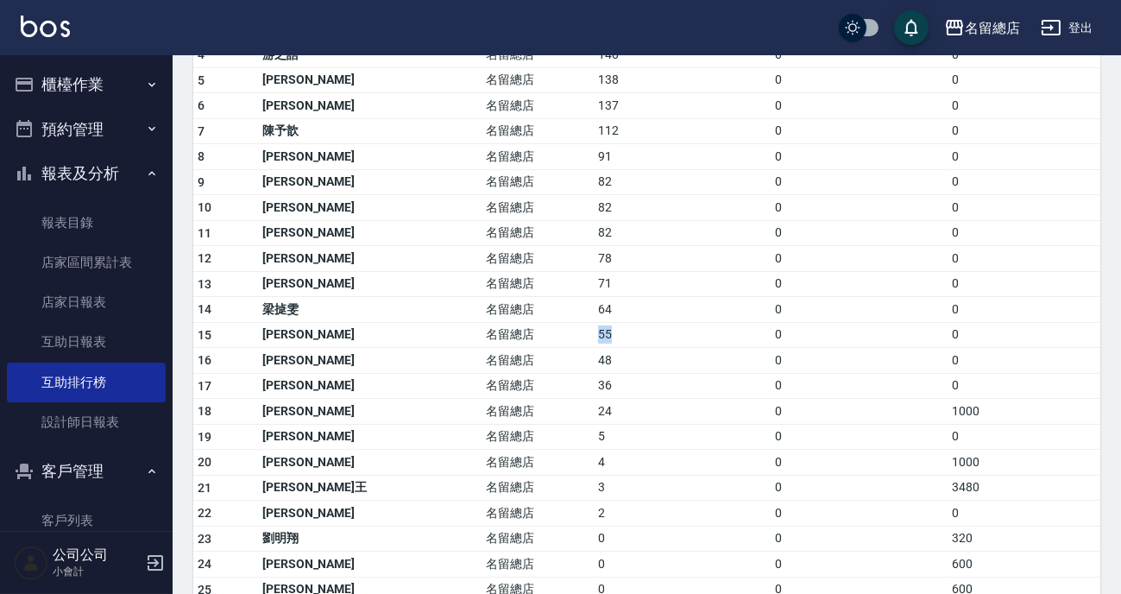
drag, startPoint x: 491, startPoint y: 327, endPoint x: 539, endPoint y: 327, distance: 47.5
click at [539, 327] on tr "15 張筑涵 名留總店 55 0 0" at bounding box center [646, 335] width 907 height 26
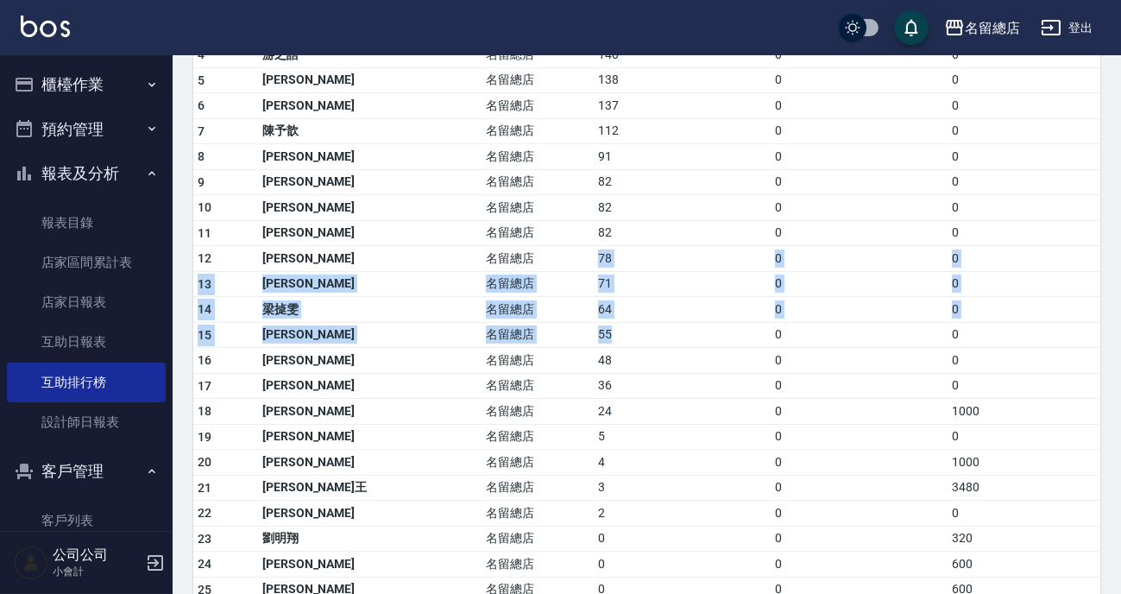
drag, startPoint x: 506, startPoint y: 254, endPoint x: 518, endPoint y: 320, distance: 67.5
click at [529, 325] on tbody "1 祥哥 名留總店 184 0 0 2 黃楚云 名留總店 172 0 0 3 陳鳳儀 名留總店 145 0 0 4 游之語 名留總店 140 0 0 5 王娟…" at bounding box center [646, 383] width 907 height 837
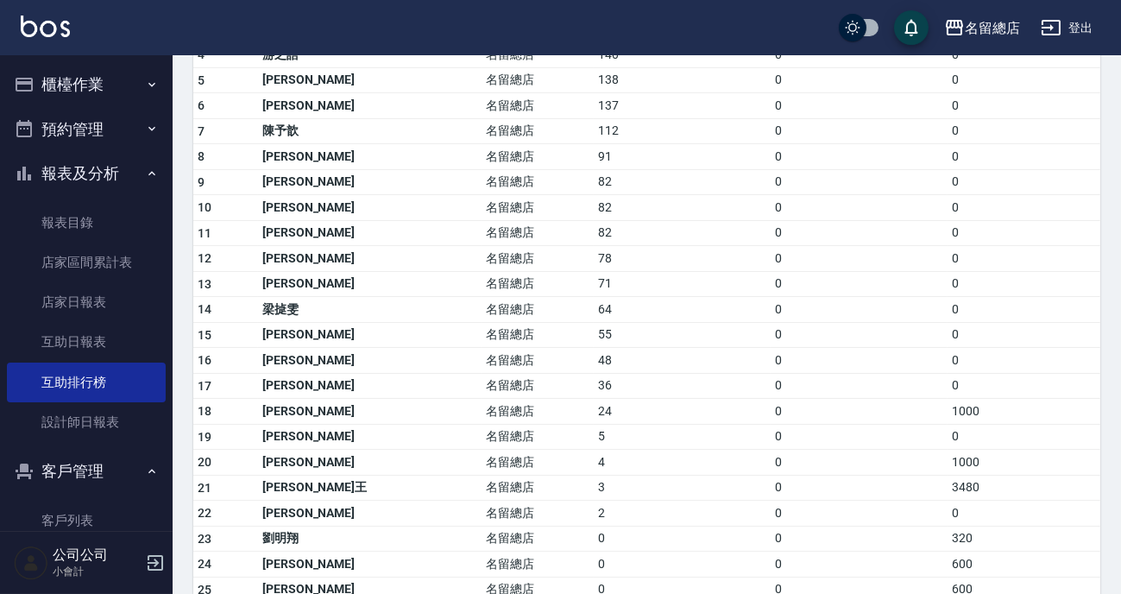
click at [365, 378] on td "[PERSON_NAME]" at bounding box center [370, 386] width 224 height 26
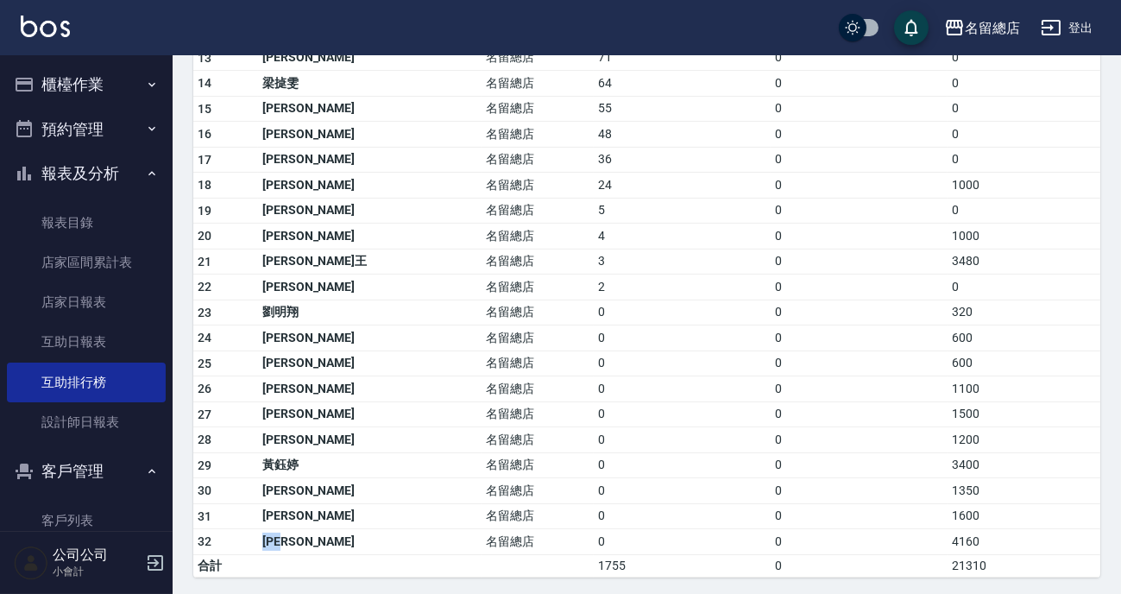
drag, startPoint x: 274, startPoint y: 536, endPoint x: 313, endPoint y: 536, distance: 38.8
click at [313, 536] on td "[PERSON_NAME]" at bounding box center [370, 542] width 224 height 26
click at [328, 534] on td "[PERSON_NAME]" at bounding box center [370, 542] width 224 height 26
drag, startPoint x: 272, startPoint y: 509, endPoint x: 312, endPoint y: 509, distance: 40.6
click at [310, 508] on tr "31 陳姿菱 名留總店 0 0 1600" at bounding box center [646, 516] width 907 height 26
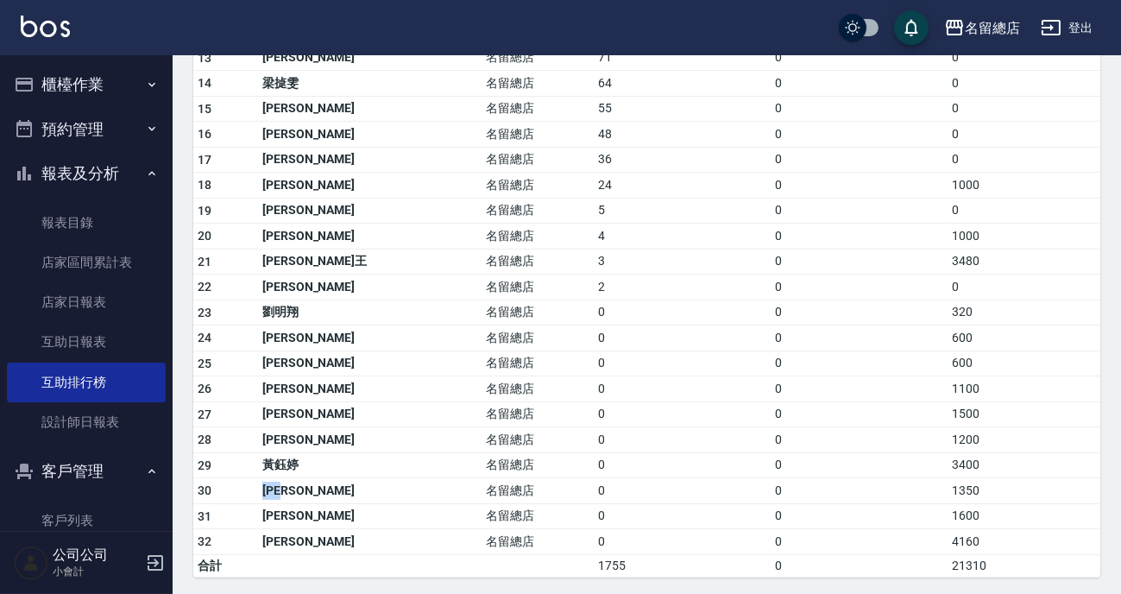
drag, startPoint x: 262, startPoint y: 481, endPoint x: 319, endPoint y: 478, distance: 57.0
click at [319, 478] on tr "30 邱郁涵 名留總店 0 0 1350" at bounding box center [646, 491] width 907 height 26
drag, startPoint x: 269, startPoint y: 408, endPoint x: 306, endPoint y: 346, distance: 71.9
click at [340, 401] on td "[PERSON_NAME]" at bounding box center [370, 414] width 224 height 26
drag, startPoint x: 268, startPoint y: 286, endPoint x: 381, endPoint y: 287, distance: 113.1
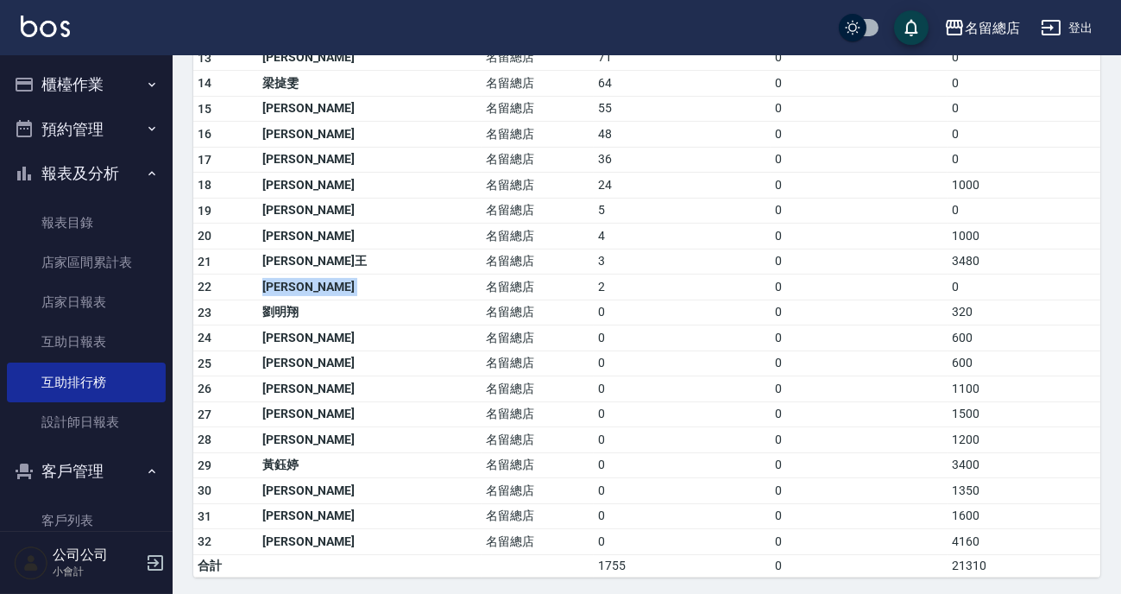
click at [381, 287] on tr "22 邱靜瑩 名留總店 2 0 0" at bounding box center [646, 287] width 907 height 26
drag, startPoint x: 272, startPoint y: 405, endPoint x: 337, endPoint y: 405, distance: 64.7
click at [346, 411] on td "[PERSON_NAME]" at bounding box center [370, 414] width 224 height 26
drag, startPoint x: 332, startPoint y: 405, endPoint x: 315, endPoint y: 345, distance: 62.0
click at [331, 405] on td "[PERSON_NAME]" at bounding box center [370, 414] width 224 height 26
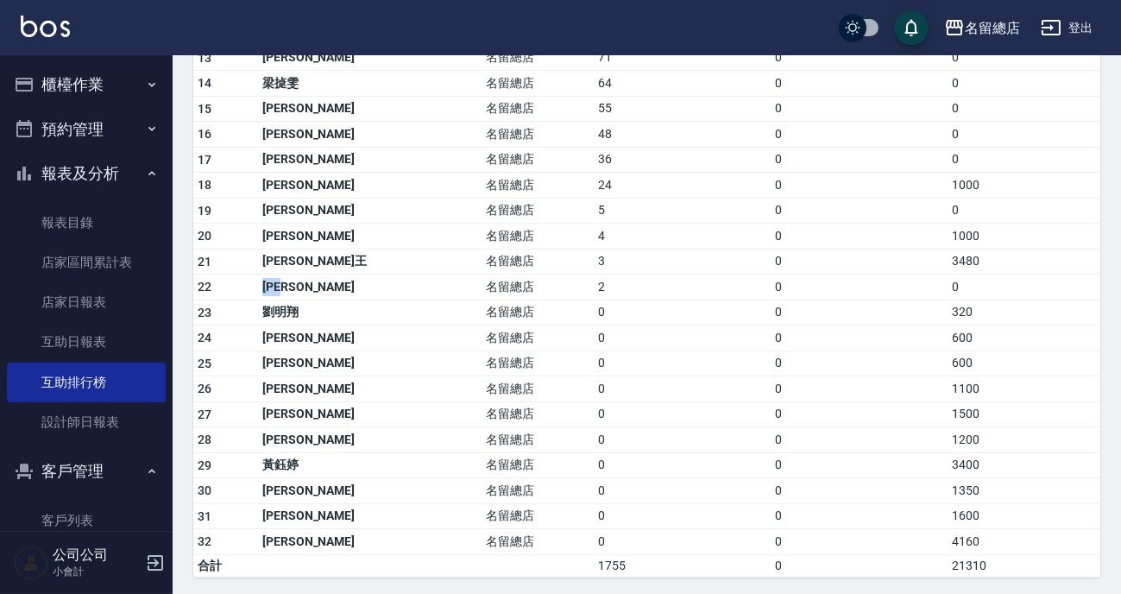
drag, startPoint x: 273, startPoint y: 274, endPoint x: 318, endPoint y: 297, distance: 51.3
click at [315, 283] on td "[PERSON_NAME]" at bounding box center [370, 287] width 224 height 26
click at [334, 299] on td "劉明翔" at bounding box center [370, 312] width 224 height 26
drag, startPoint x: 260, startPoint y: 296, endPoint x: 198, endPoint y: 308, distance: 63.3
click at [198, 308] on tbody "1 祥哥 名留總店 184 0 0 2 黃楚云 名留總店 172 0 0 3 陳鳳儀 名留總店 145 0 0 4 游之語 名留總店 140 0 0 5 王娟…" at bounding box center [646, 157] width 907 height 837
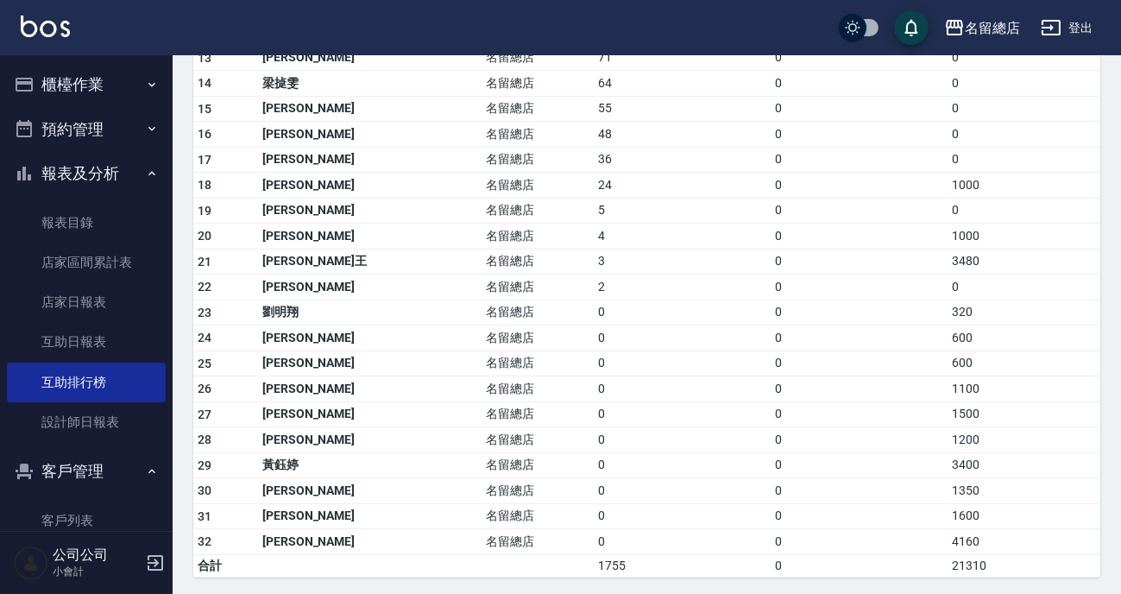
click at [257, 285] on td "22" at bounding box center [225, 287] width 65 height 26
drag, startPoint x: 291, startPoint y: 278, endPoint x: 344, endPoint y: 275, distance: 52.7
click at [348, 276] on tr "22 邱靜瑩 名留總店 2 0 0" at bounding box center [646, 287] width 907 height 26
click at [336, 299] on td "劉明翔" at bounding box center [370, 312] width 224 height 26
drag, startPoint x: 258, startPoint y: 284, endPoint x: 312, endPoint y: 283, distance: 54.4
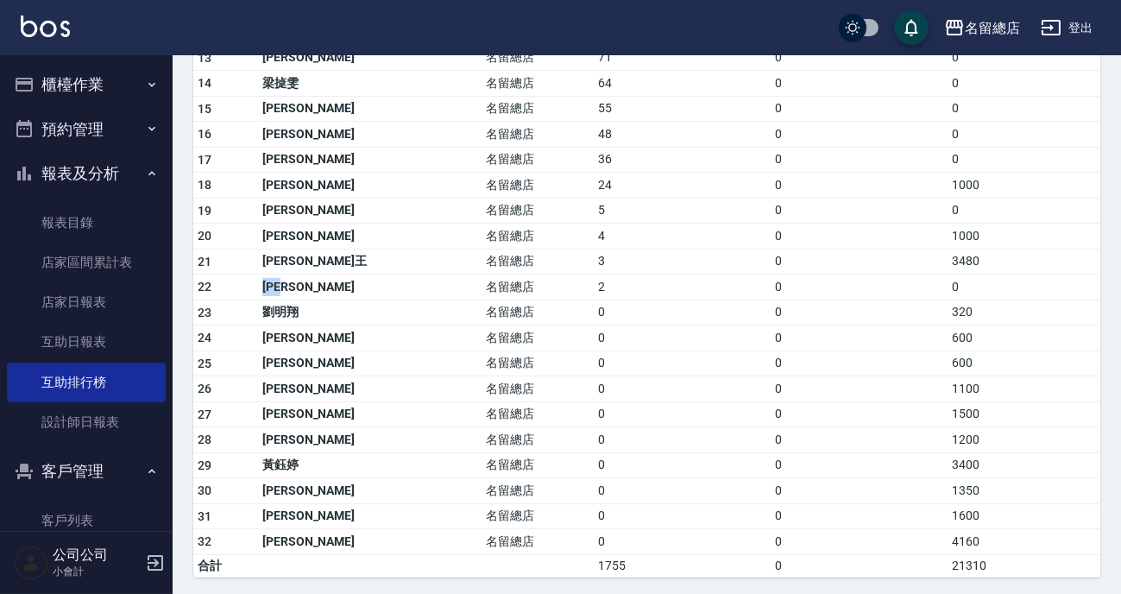
click at [312, 283] on tr "22 邱靜瑩 名留總店 2 0 0" at bounding box center [646, 287] width 907 height 26
click at [670, 409] on td "0" at bounding box center [682, 414] width 177 height 26
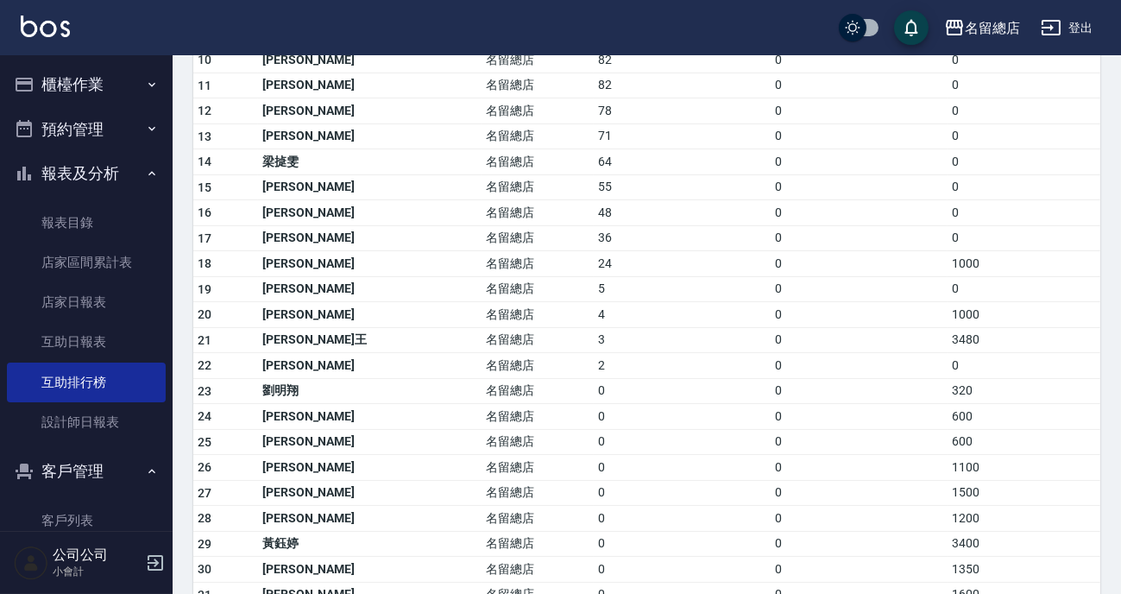
scroll to position [382, 0]
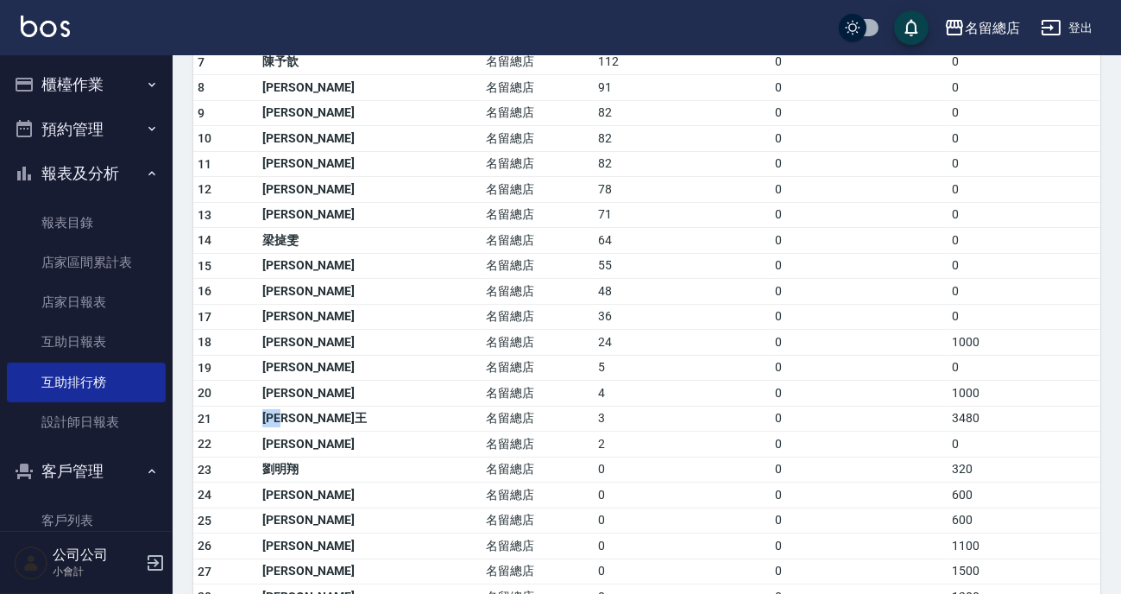
drag, startPoint x: 269, startPoint y: 417, endPoint x: 311, endPoint y: 410, distance: 42.0
click at [319, 421] on td "[PERSON_NAME]王" at bounding box center [370, 419] width 224 height 26
drag, startPoint x: 318, startPoint y: 388, endPoint x: 264, endPoint y: 396, distance: 54.1
click at [264, 396] on tr "20 陳惠如 名留總店 4 0 1000" at bounding box center [646, 394] width 907 height 26
click at [326, 389] on td "[PERSON_NAME]" at bounding box center [370, 394] width 224 height 26
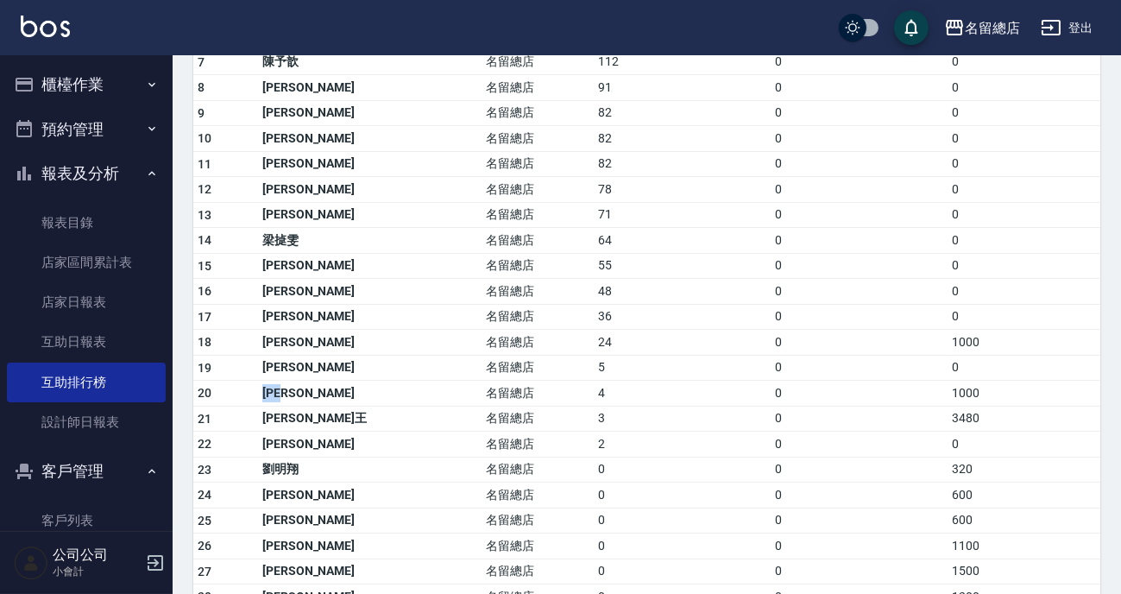
click at [319, 390] on td "[PERSON_NAME]" at bounding box center [370, 394] width 224 height 26
click at [317, 365] on td "[PERSON_NAME]" at bounding box center [370, 368] width 224 height 26
drag, startPoint x: 277, startPoint y: 313, endPoint x: 277, endPoint y: 296, distance: 17.3
click at [317, 321] on td "[PERSON_NAME]" at bounding box center [370, 317] width 224 height 26
drag, startPoint x: 263, startPoint y: 283, endPoint x: 320, endPoint y: 297, distance: 58.6
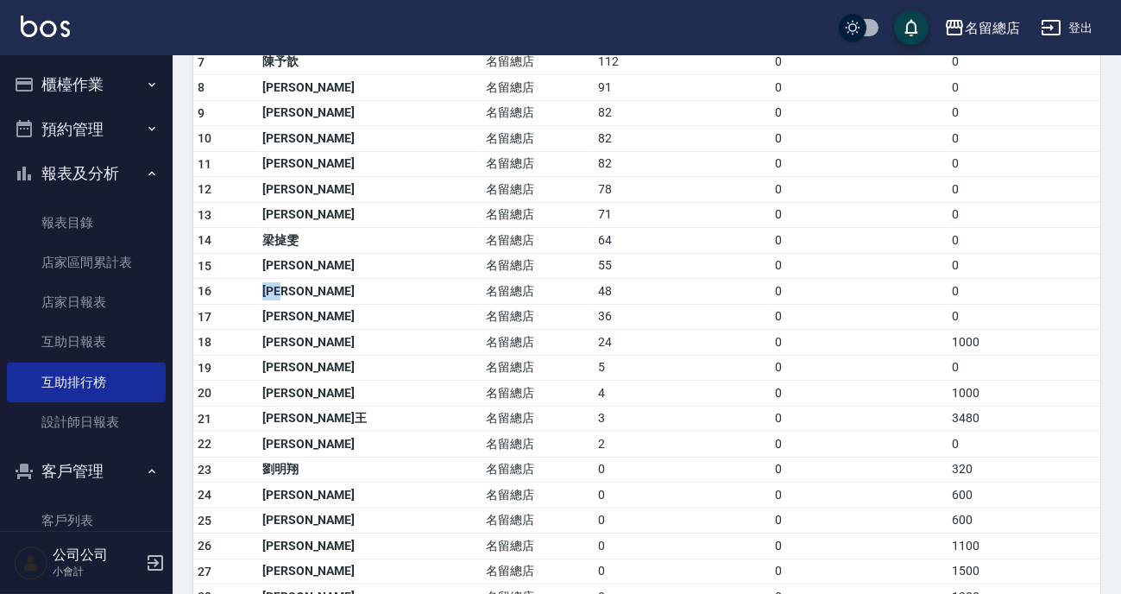
click at [320, 297] on tr "16 余季襄 名留總店 48 0 0" at bounding box center [646, 292] width 907 height 26
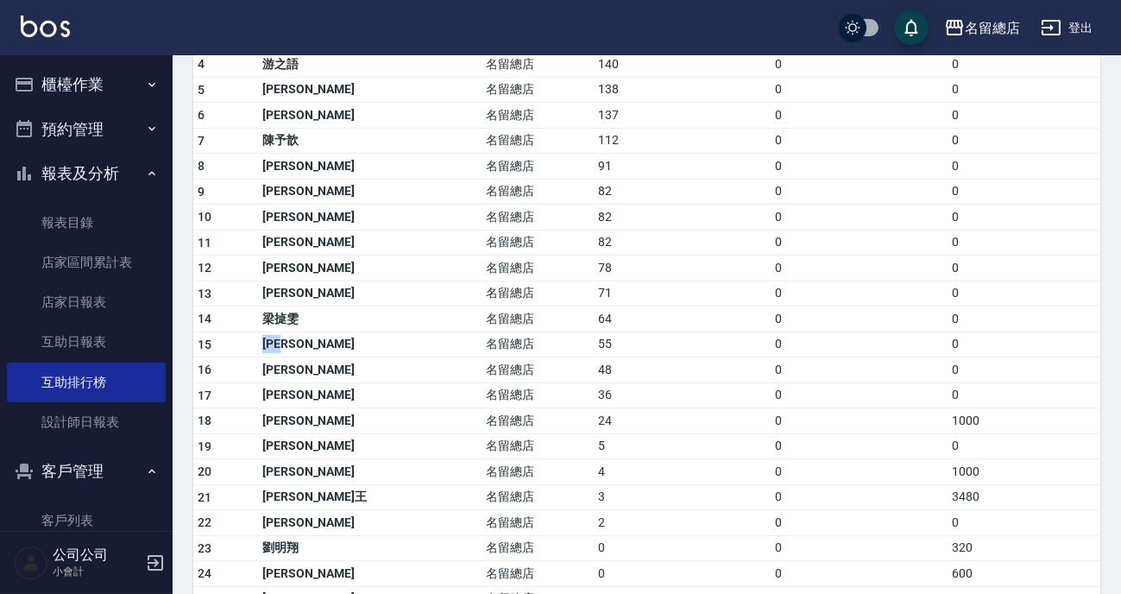
drag, startPoint x: 293, startPoint y: 341, endPoint x: 335, endPoint y: 327, distance: 44.5
click at [333, 349] on td "[PERSON_NAME]" at bounding box center [370, 344] width 224 height 26
click at [328, 287] on td "[PERSON_NAME]" at bounding box center [370, 294] width 224 height 26
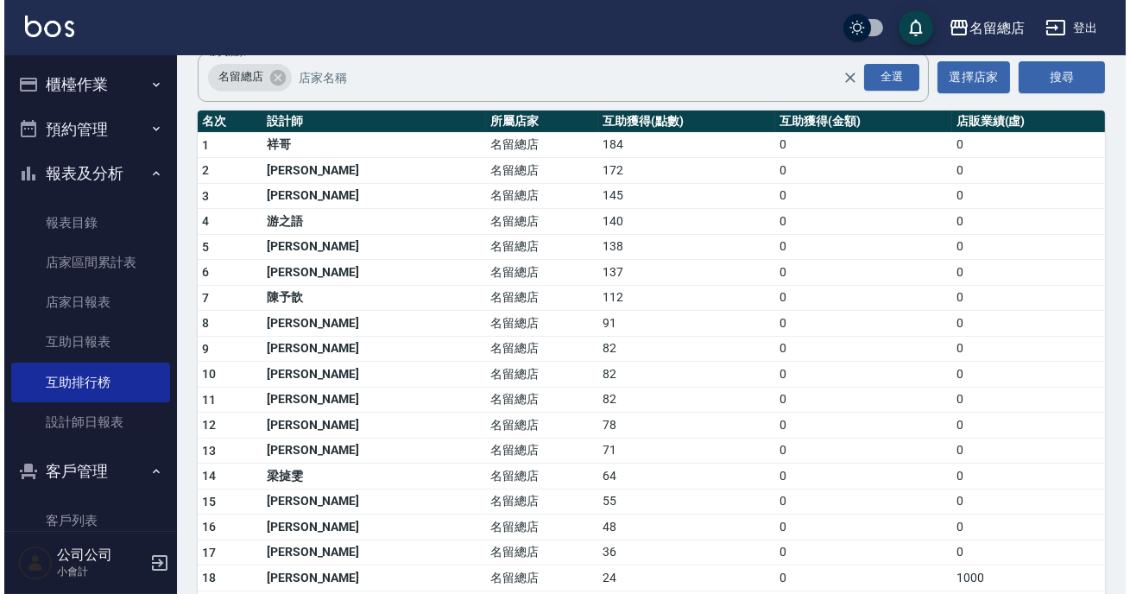
scroll to position [0, 0]
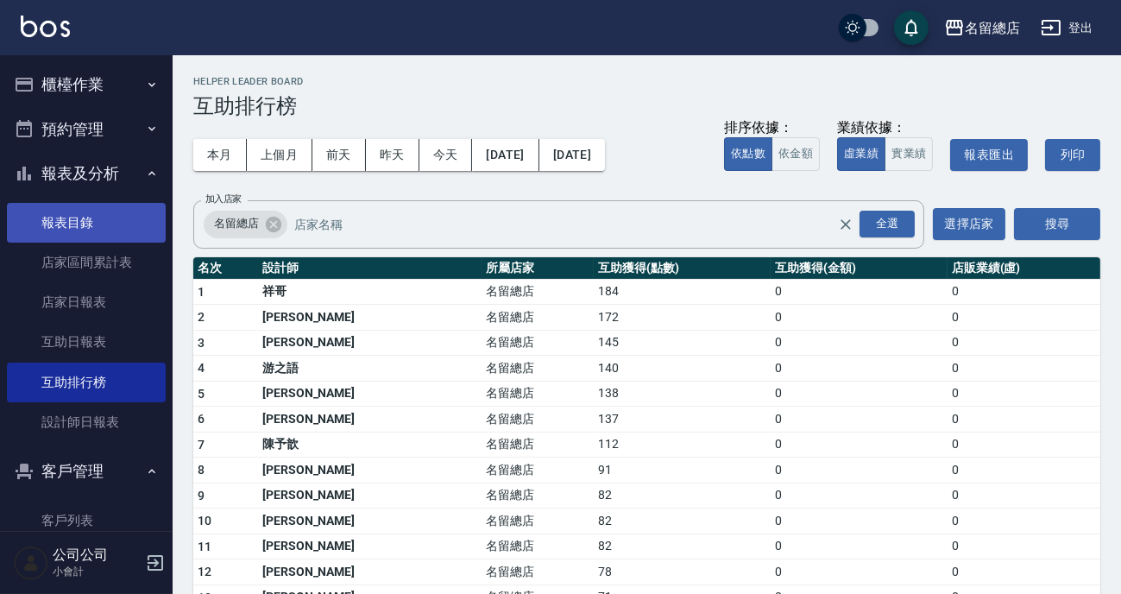
click at [90, 208] on link "報表目錄" at bounding box center [86, 223] width 159 height 40
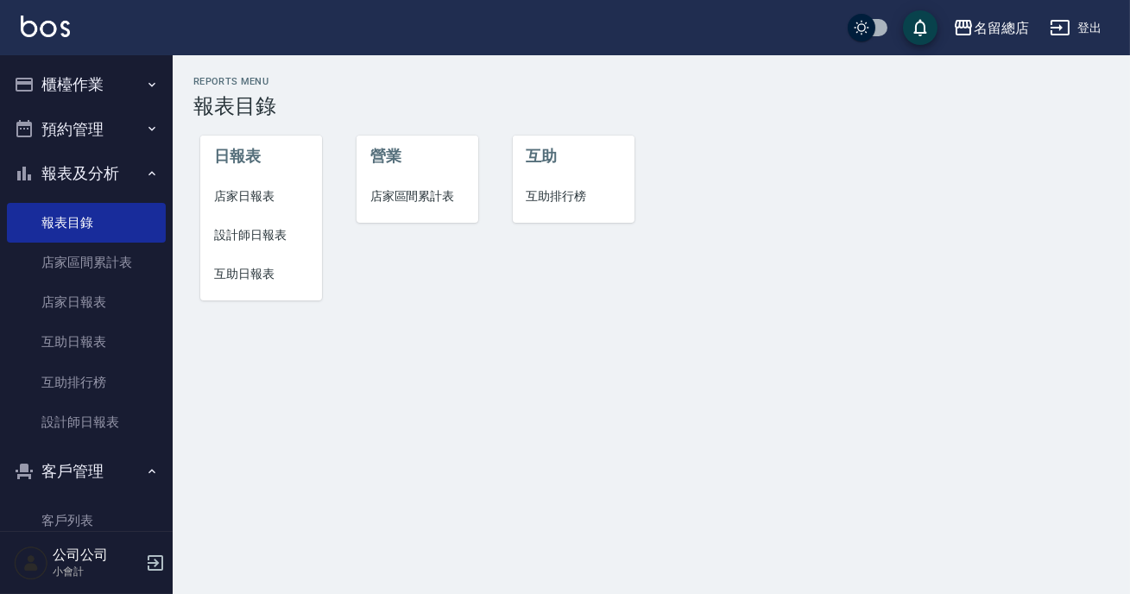
click at [110, 189] on button "報表及分析" at bounding box center [86, 173] width 159 height 45
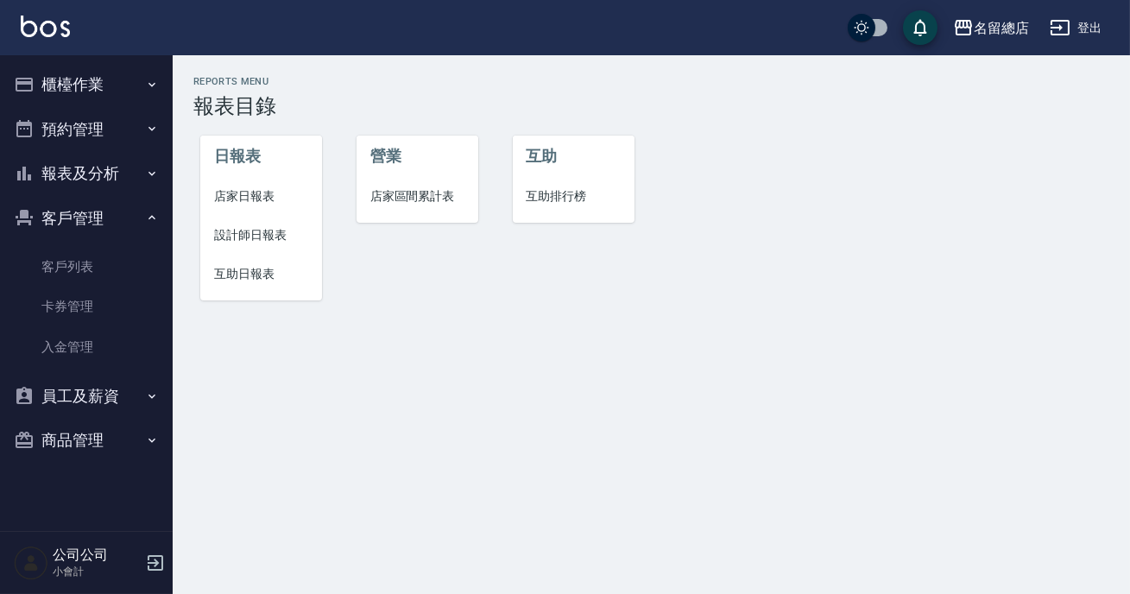
click at [104, 178] on button "報表及分析" at bounding box center [86, 173] width 159 height 45
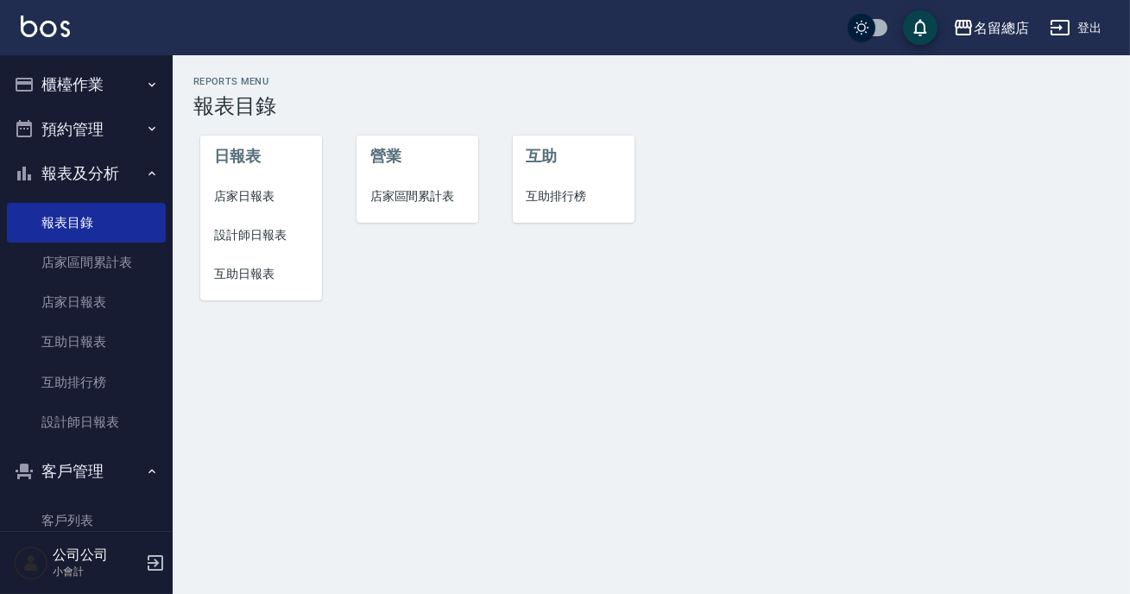
click at [121, 95] on button "櫃檯作業" at bounding box center [86, 84] width 159 height 45
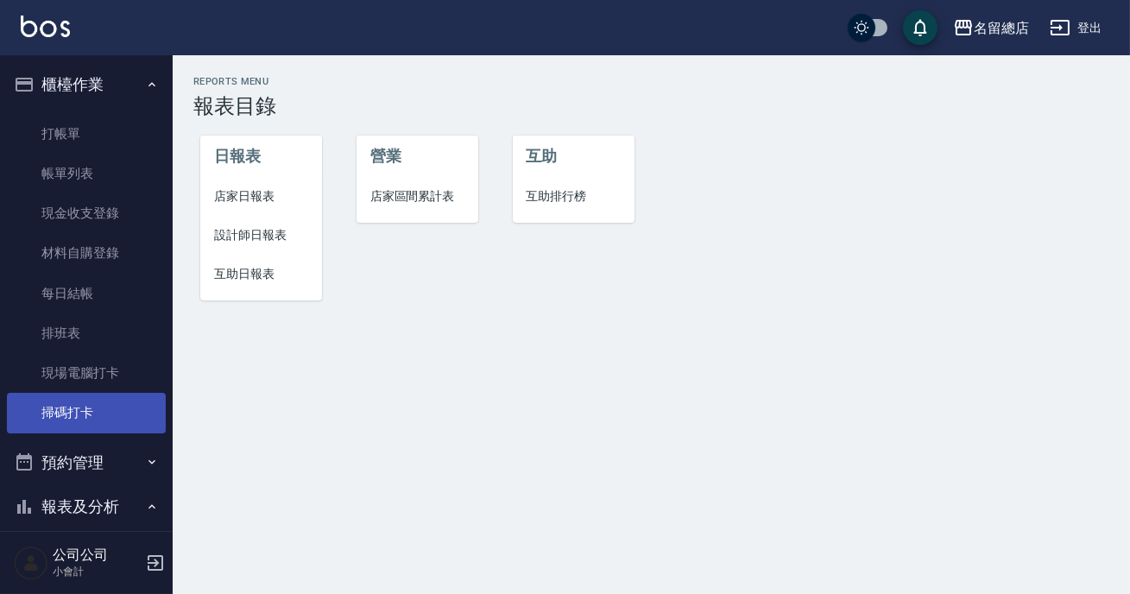
drag, startPoint x: 86, startPoint y: 416, endPoint x: 98, endPoint y: 392, distance: 26.6
click at [86, 414] on link "掃碼打卡" at bounding box center [86, 413] width 159 height 40
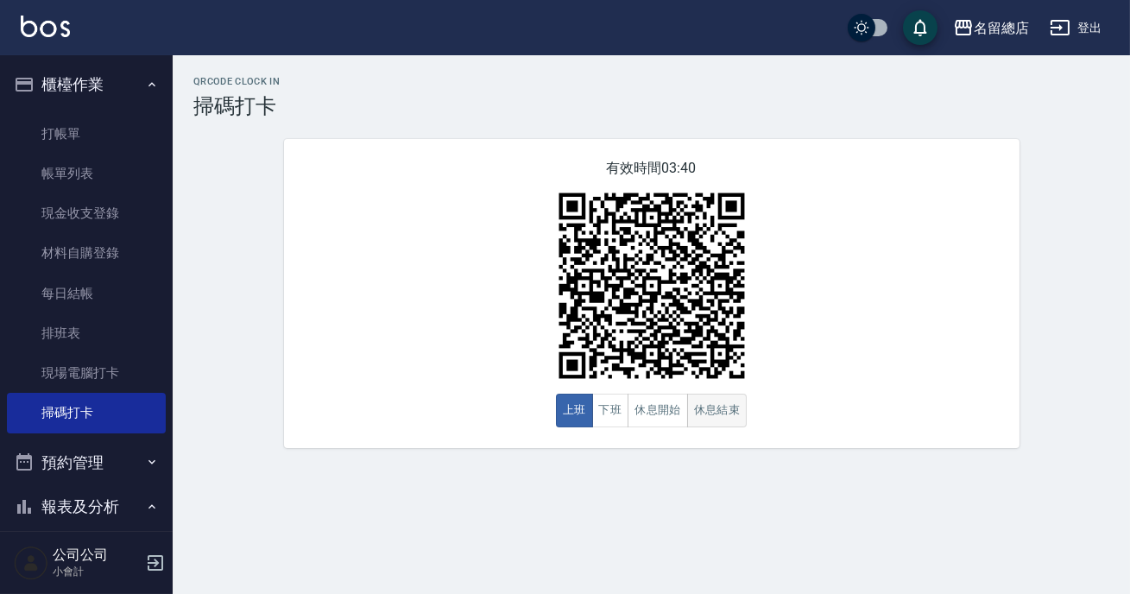
drag, startPoint x: 723, startPoint y: 418, endPoint x: 722, endPoint y: 406, distance: 12.1
click at [723, 417] on button "休息結束" at bounding box center [717, 411] width 60 height 34
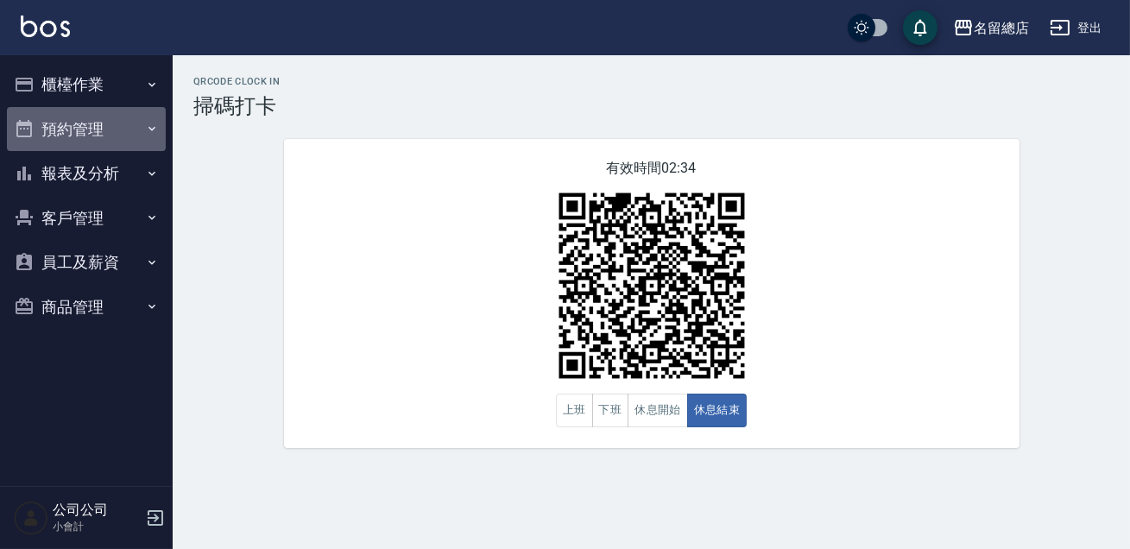
click at [149, 141] on button "預約管理" at bounding box center [86, 129] width 159 height 45
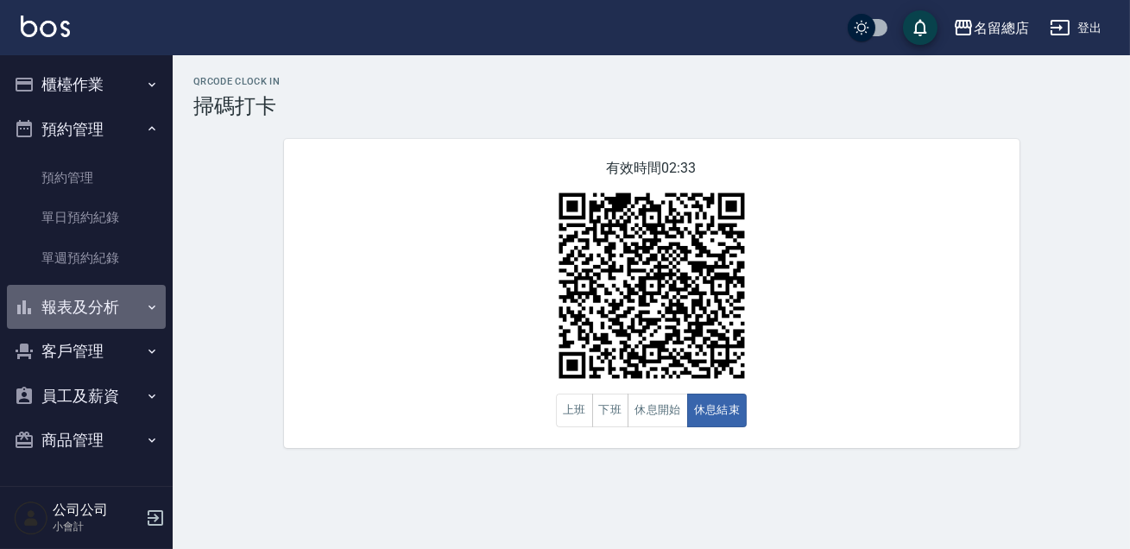
click at [116, 311] on button "報表及分析" at bounding box center [86, 307] width 159 height 45
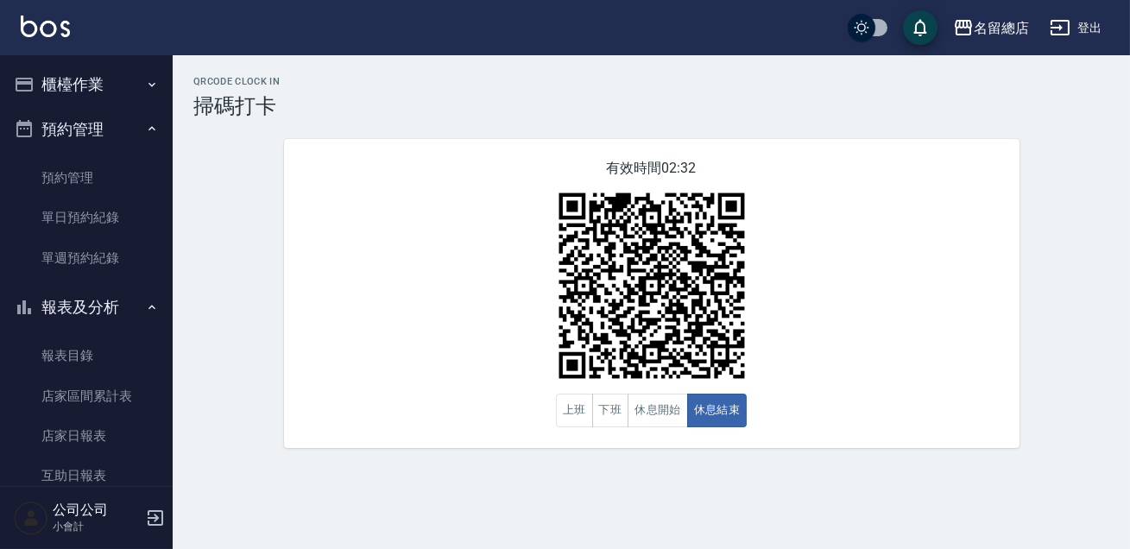
scroll to position [156, 0]
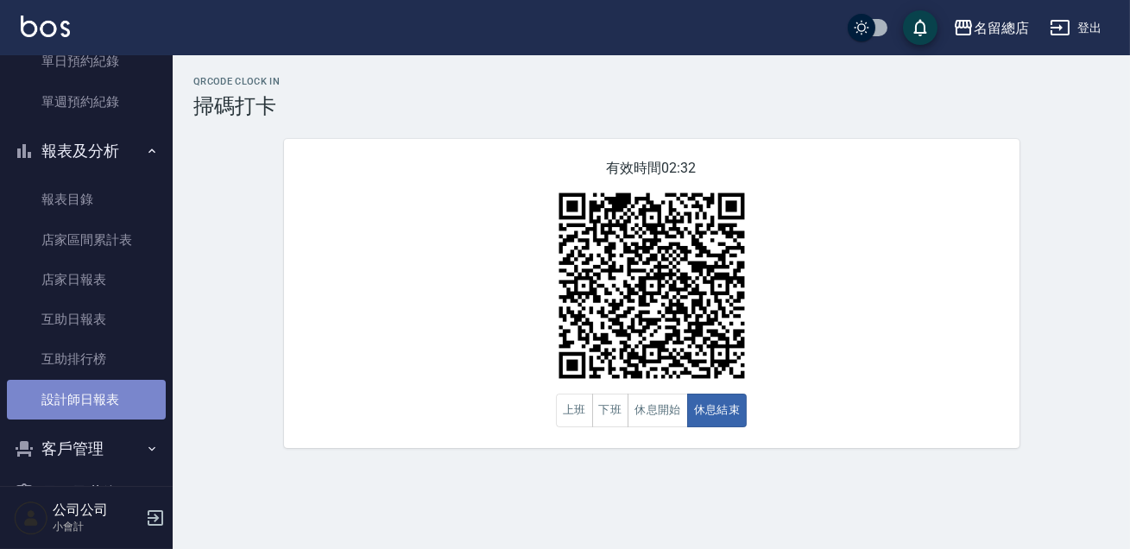
click at [96, 400] on link "設計師日報表" at bounding box center [86, 400] width 159 height 40
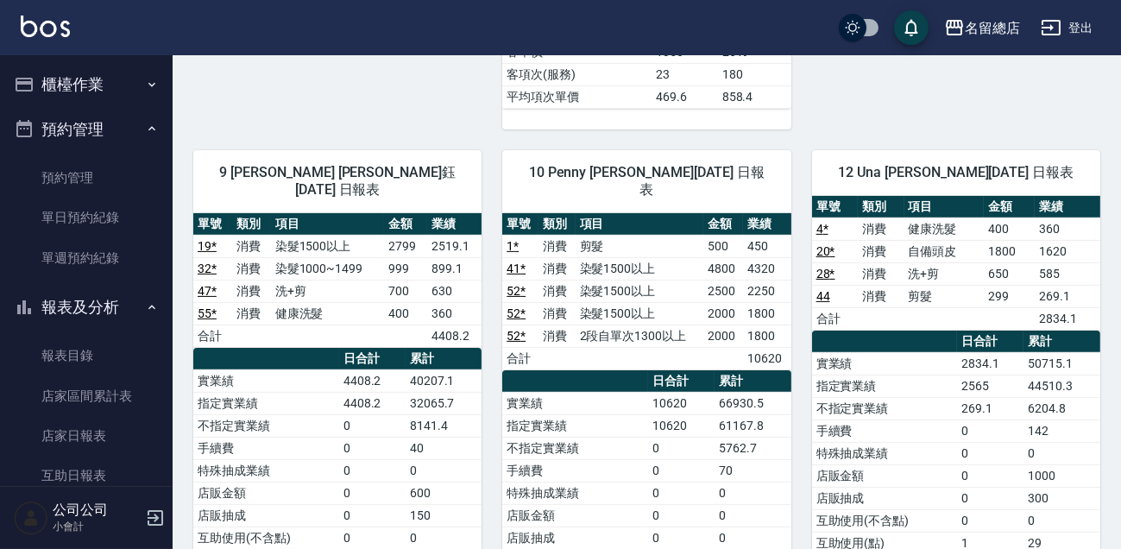
scroll to position [706, 0]
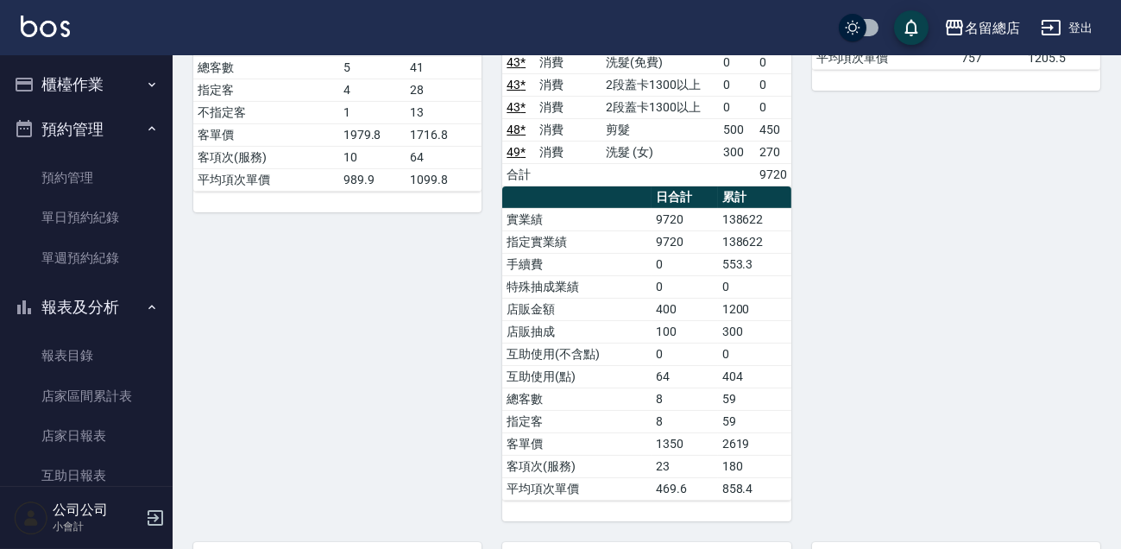
click at [114, 80] on button "櫃檯作業" at bounding box center [86, 84] width 159 height 45
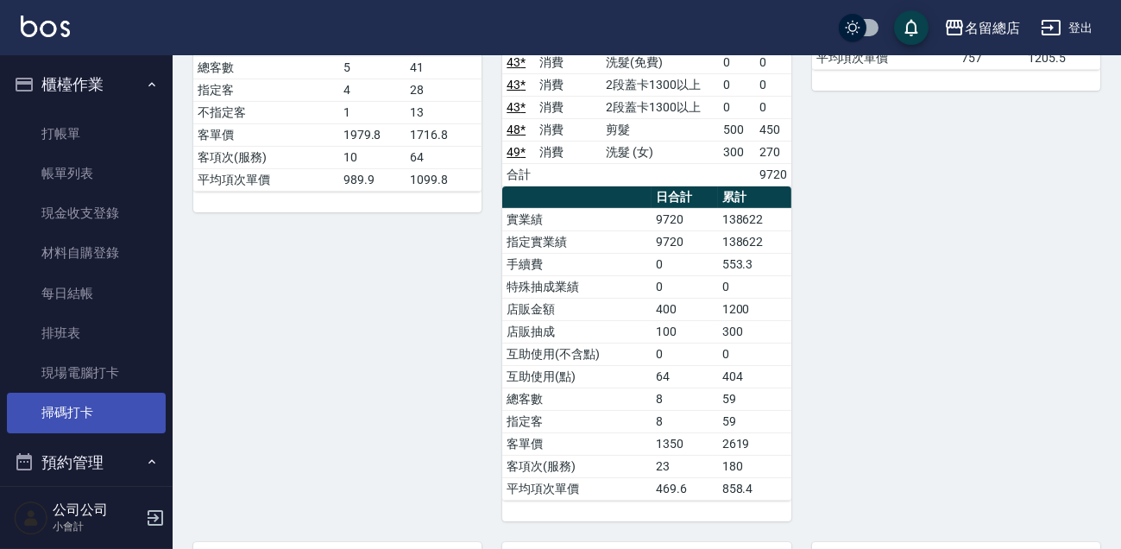
click at [107, 404] on link "掃碼打卡" at bounding box center [86, 413] width 159 height 40
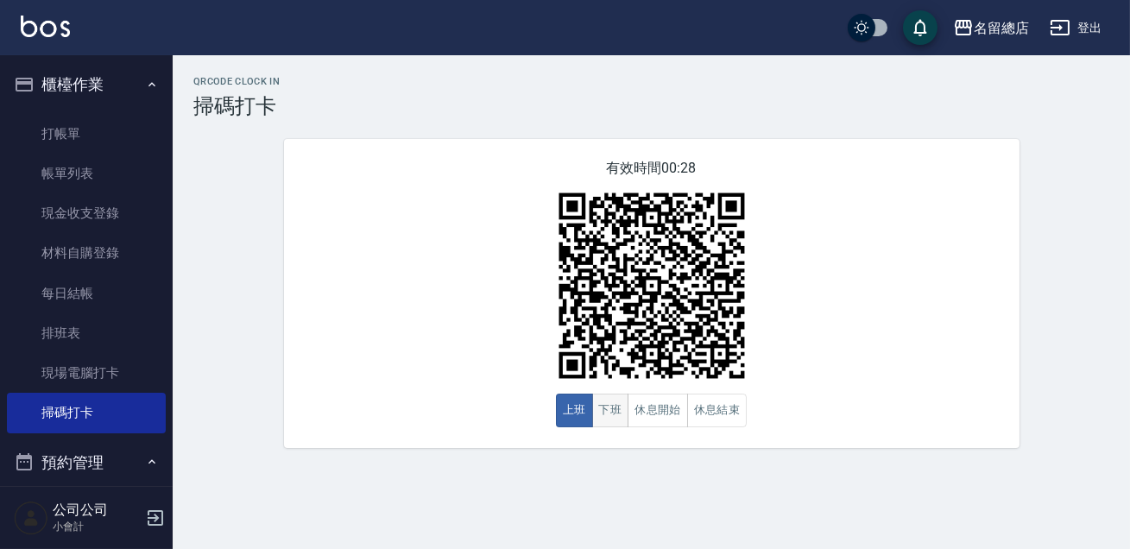
click at [592, 418] on button "下班" at bounding box center [610, 411] width 37 height 34
